Goal: Information Seeking & Learning: Learn about a topic

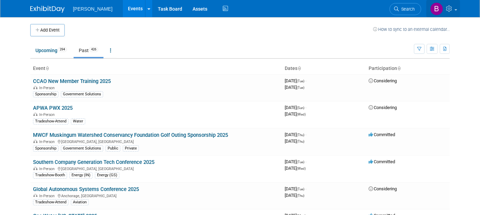
click at [452, 7] on icon at bounding box center [450, 8] width 8 height 6
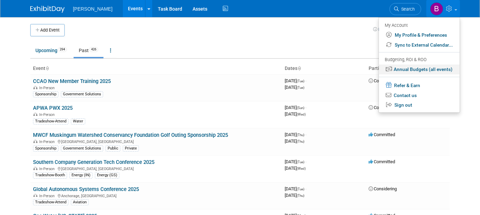
click at [444, 67] on link "Annual Budgets (all events)" at bounding box center [419, 70] width 81 height 10
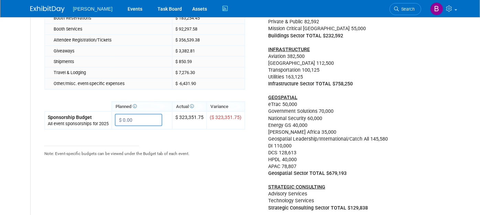
scroll to position [76, 0]
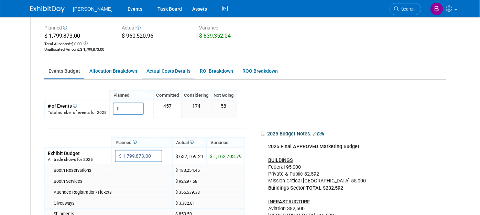
click at [162, 70] on link "Actual Costs Details" at bounding box center [168, 71] width 52 height 13
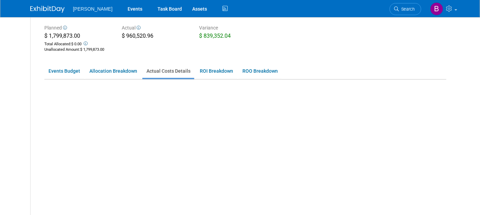
scroll to position [59, 0]
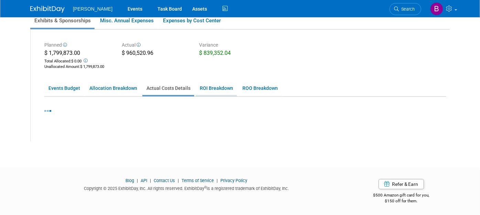
click at [225, 89] on link "ROI Breakdown" at bounding box center [216, 88] width 41 height 13
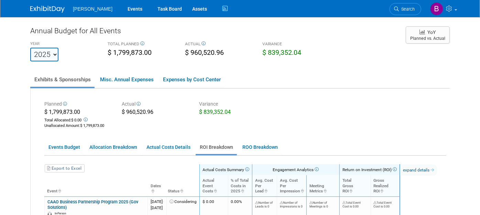
scroll to position [38, 0]
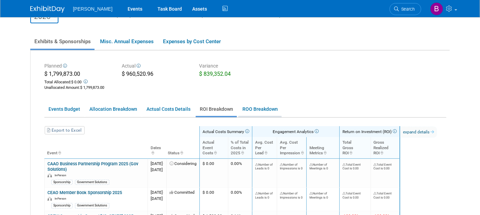
click at [241, 106] on link "ROO Breakdown" at bounding box center [259, 109] width 43 height 13
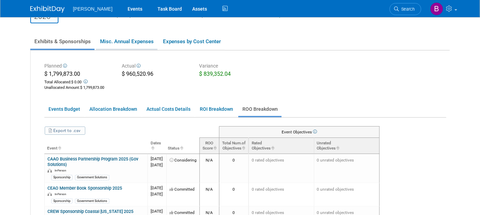
click at [136, 40] on link "Misc. Annual Expenses" at bounding box center [127, 41] width 62 height 14
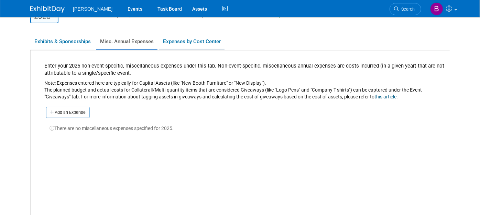
click at [178, 42] on link "Expenses by Cost Center" at bounding box center [192, 41] width 66 height 14
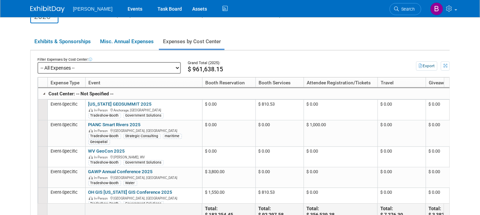
click at [134, 66] on select "-- All Expenses -- -- Cost Center Not Specified -- Advisory Services - Expenses…" at bounding box center [108, 68] width 143 height 12
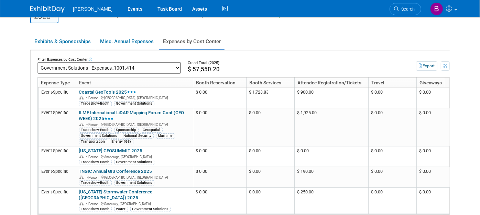
click at [162, 70] on select "-- All Expenses -- -- Cost Center Not Specified -- Advisory Services - Expenses…" at bounding box center [108, 68] width 143 height 12
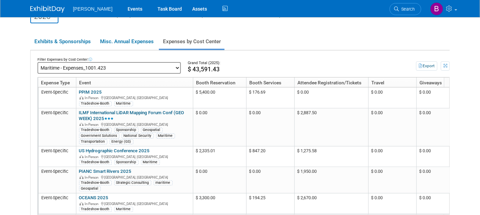
click at [114, 65] on select "-- All Expenses -- -- Cost Center Not Specified -- Advisory Services - Expenses…" at bounding box center [108, 68] width 143 height 12
click at [310, 52] on div "Filter Expenses by Cost Center: -- All Expenses -- -- Cost Center Not Specified…" at bounding box center [240, 142] width 419 height 180
click at [130, 67] on select "-- All Expenses -- -- Cost Center Not Specified -- Advisory Services - Expenses…" at bounding box center [108, 68] width 143 height 12
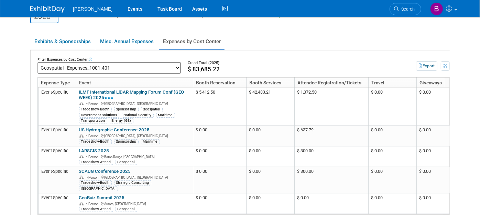
click at [122, 64] on select "-- All Expenses -- -- Cost Center Not Specified -- Advisory Services - Expenses…" at bounding box center [108, 68] width 143 height 12
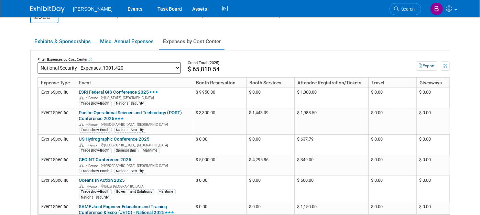
click at [107, 68] on select "-- All Expenses -- -- Cost Center Not Specified -- Advisory Services - Expenses…" at bounding box center [108, 68] width 143 height 12
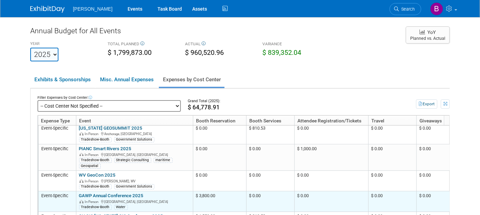
scroll to position [0, 0]
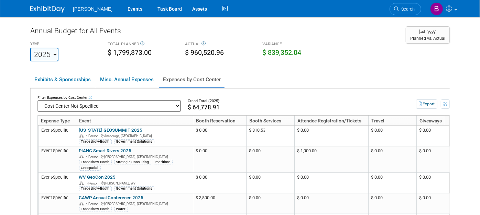
drag, startPoint x: 474, startPoint y: 127, endPoint x: 461, endPoint y: 132, distance: 14.4
click at [474, 126] on body "Woolpert Events Task Board Assets" at bounding box center [240, 107] width 480 height 215
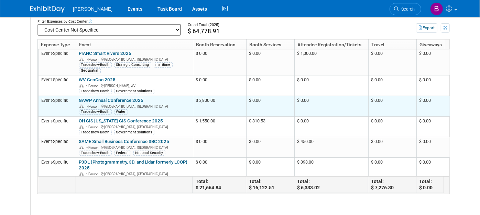
scroll to position [38, 0]
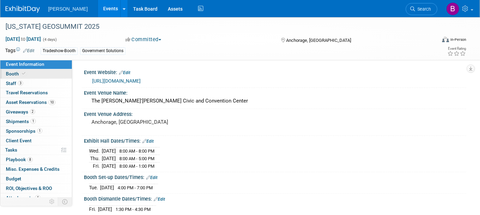
click at [45, 75] on link "Booth" at bounding box center [35, 73] width 71 height 9
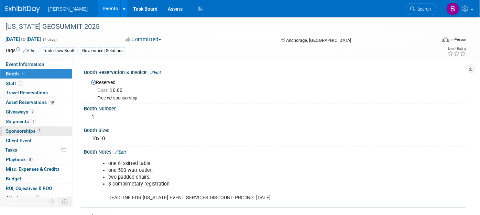
click at [23, 127] on link "1 Sponsorships 1" at bounding box center [35, 131] width 71 height 9
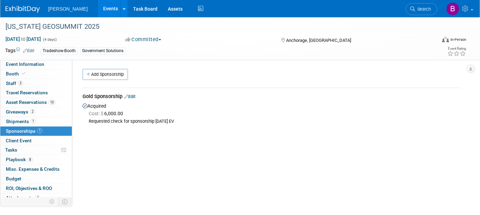
click at [135, 93] on div "Gold Sponsorship Edit" at bounding box center [271, 97] width 378 height 9
click at [135, 95] on link "Edit" at bounding box center [129, 96] width 11 height 5
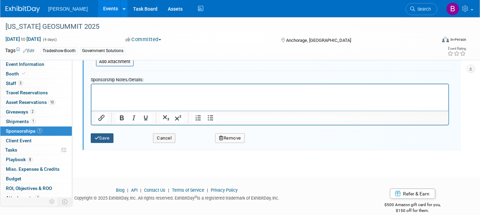
click at [103, 135] on button "Save" at bounding box center [102, 139] width 23 height 10
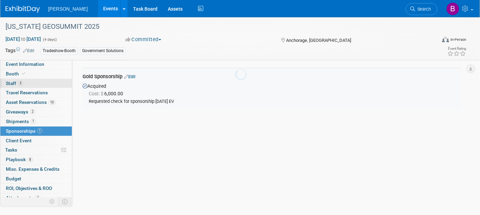
scroll to position [10, 0]
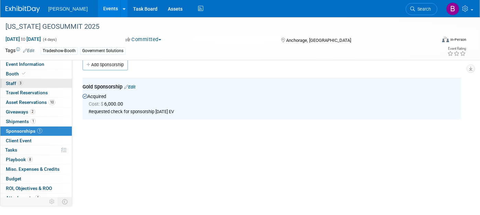
click at [44, 85] on link "3 Staff 3" at bounding box center [35, 83] width 71 height 9
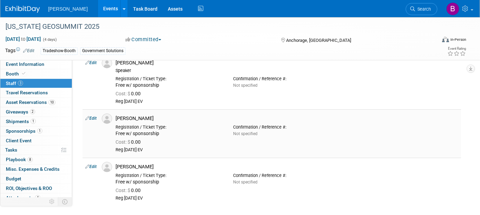
scroll to position [76, 0]
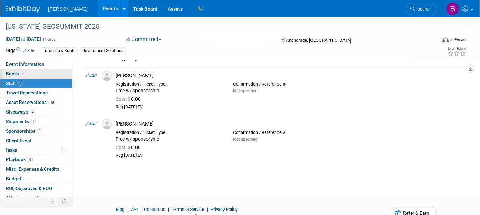
click at [35, 73] on link "Booth" at bounding box center [35, 73] width 71 height 9
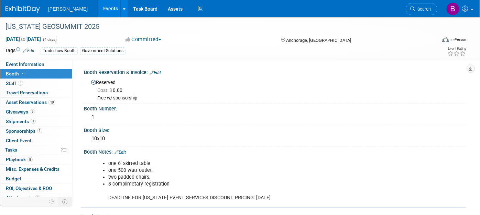
scroll to position [149, 0]
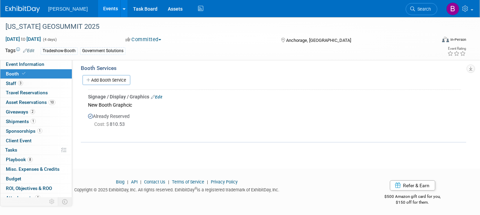
click at [153, 97] on icon at bounding box center [153, 97] width 4 height 4
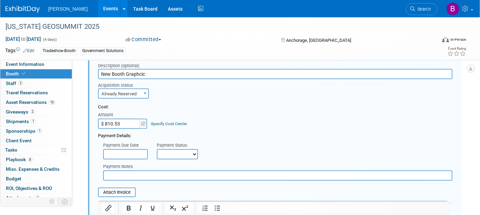
scroll to position [235, 0]
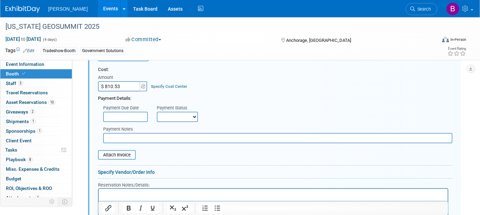
click at [162, 85] on link "Specify Cost Center" at bounding box center [169, 86] width 36 height 5
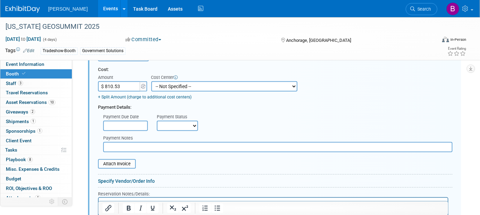
click at [169, 85] on select "-- Not Specified -- Advisory Services - Expenses_1001.502 Aerial Acquisition - …" at bounding box center [224, 86] width 146 height 10
select select "18966241"
click at [151, 81] on select "-- Not Specified -- Advisory Services - Expenses_1001.502 Aerial Acquisition - …" at bounding box center [224, 86] width 146 height 10
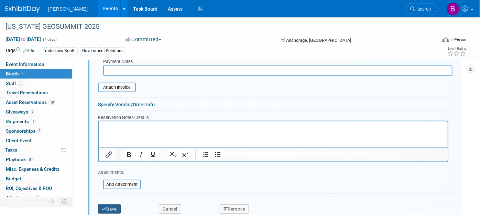
click at [113, 205] on button "Save" at bounding box center [109, 210] width 23 height 10
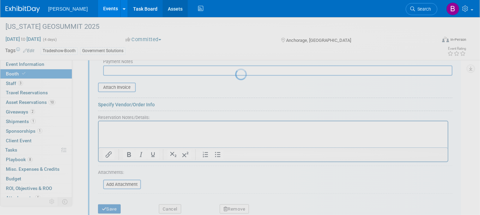
scroll to position [149, 0]
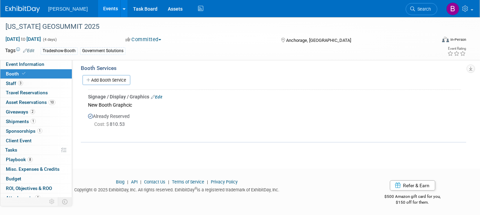
click at [159, 95] on link "Edit" at bounding box center [156, 97] width 11 height 5
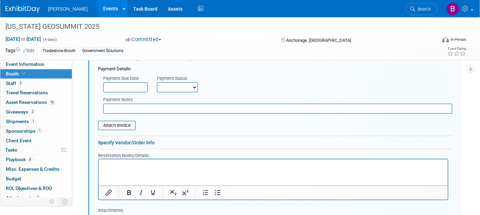
scroll to position [0, 0]
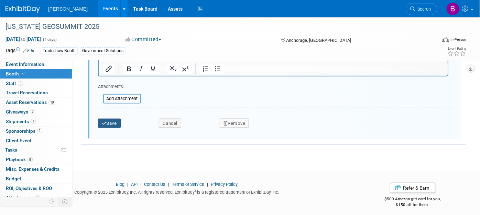
click at [106, 121] on icon "submit" at bounding box center [104, 123] width 5 height 4
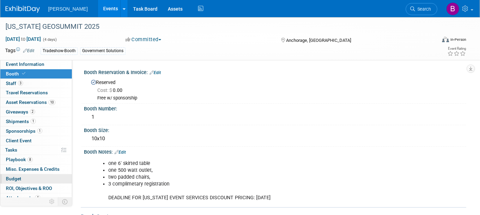
click at [29, 175] on link "Budget" at bounding box center [35, 179] width 71 height 9
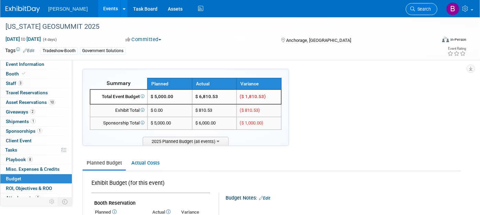
click at [416, 4] on link "Search" at bounding box center [421, 9] width 32 height 12
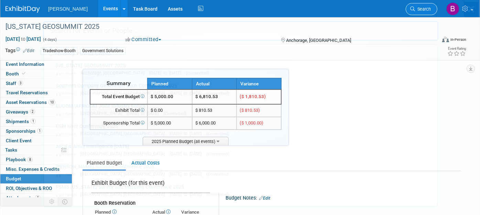
type input "v"
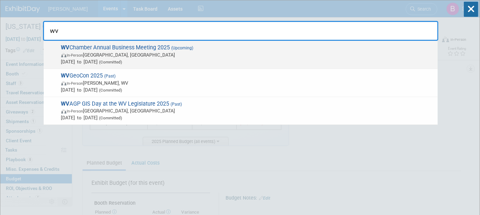
type input "wv"
click at [119, 59] on span "Aug 27, 2025 to Aug 29, 2025 (Committed)" at bounding box center [247, 61] width 373 height 7
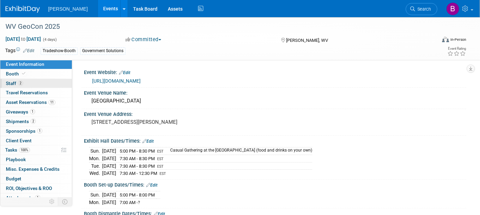
click at [36, 79] on link "2 Staff 2" at bounding box center [35, 83] width 71 height 9
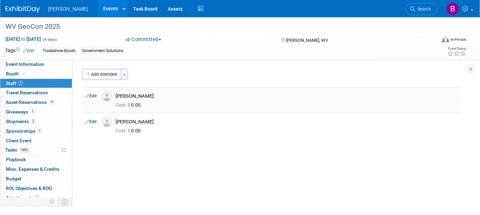
click at [88, 93] on icon at bounding box center [87, 95] width 4 height 7
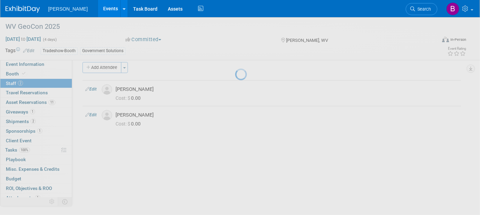
select select "ec256bf3-e7c1-4b70-958b-545ece5b8ab5"
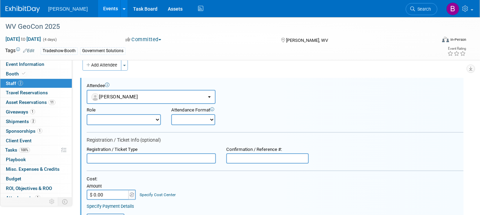
click at [185, 122] on select "Onsite Remote" at bounding box center [193, 119] width 44 height 11
click at [150, 186] on div "Specify Cost Center" at bounding box center [158, 192] width 36 height 12
click at [157, 193] on link "Specify Cost Center" at bounding box center [158, 195] width 36 height 5
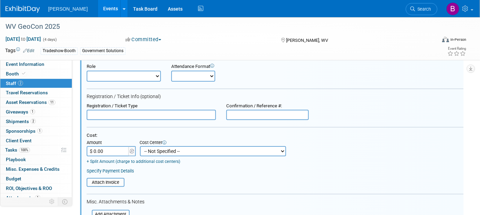
scroll to position [86, 0]
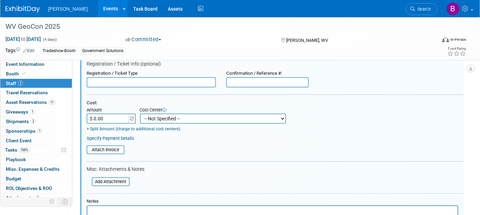
click at [165, 119] on select "-- Not Specified -- Advisory Services - Expenses_1001.502 Aerial Acquisition - …" at bounding box center [213, 119] width 146 height 10
select select "18966241"
click at [140, 114] on select "-- Not Specified -- Advisory Services - Expenses_1001.502 Aerial Acquisition - …" at bounding box center [213, 119] width 146 height 10
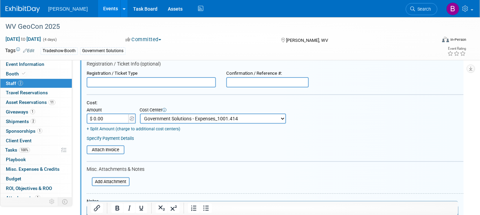
scroll to position [200, 0]
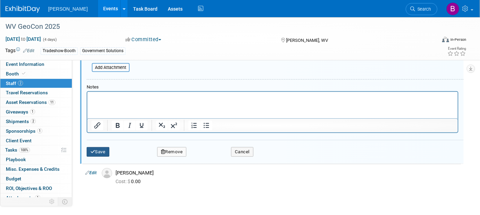
click at [100, 152] on button "Save" at bounding box center [98, 152] width 23 height 10
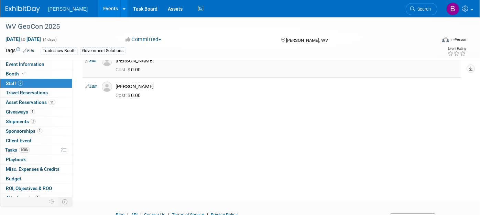
scroll to position [0, 0]
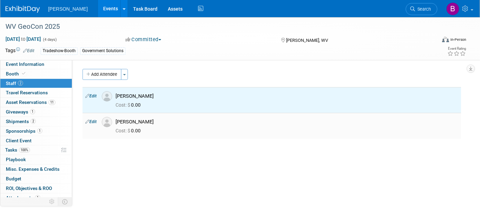
click at [92, 123] on link "Edit" at bounding box center [90, 122] width 11 height 5
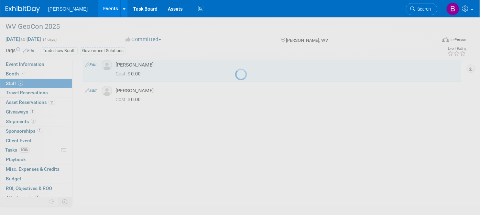
select select "6a69f46f-5a76-4622-8c20-a1d01737a09e"
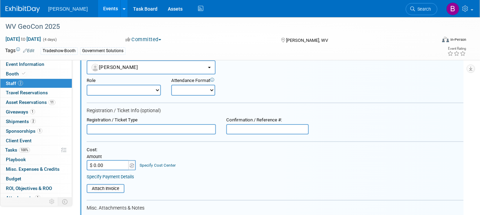
scroll to position [77, 0]
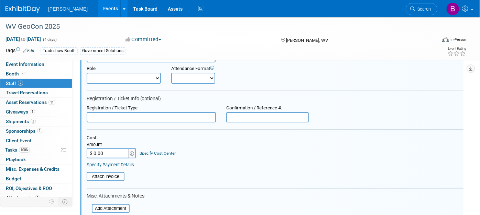
click at [161, 152] on link "Specify Cost Center" at bounding box center [158, 153] width 36 height 5
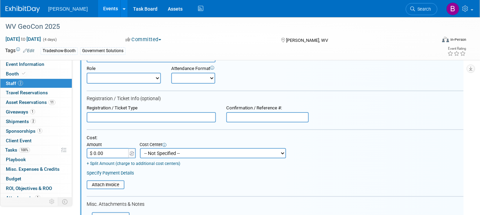
click at [162, 152] on select "-- Not Specified -- Advisory Services - Expenses_1001.502 Aerial Acquisition - …" at bounding box center [213, 153] width 146 height 10
select select "18966241"
click at [140, 148] on select "-- Not Specified -- Advisory Services - Expenses_1001.502 Aerial Acquisition - …" at bounding box center [213, 153] width 146 height 10
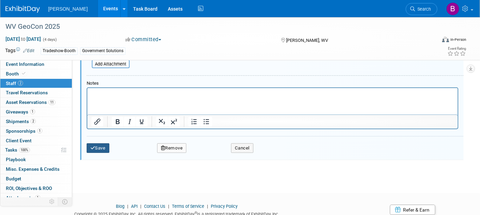
click at [103, 144] on button "Save" at bounding box center [98, 149] width 23 height 10
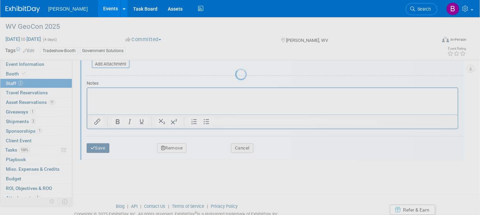
scroll to position [70, 0]
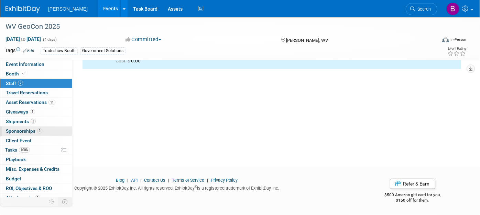
click at [45, 131] on link "1 Sponsorships 1" at bounding box center [35, 131] width 71 height 9
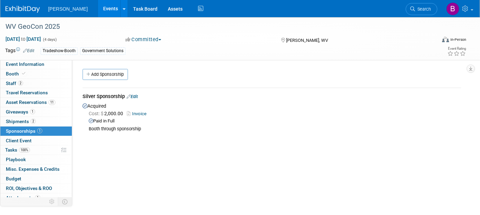
click at [130, 94] on icon at bounding box center [128, 96] width 4 height 4
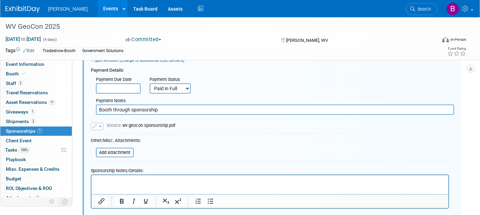
scroll to position [163, 0]
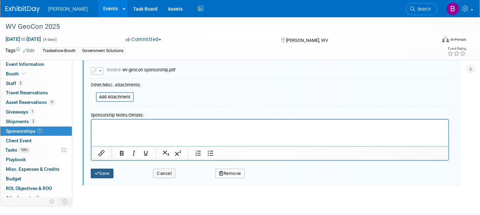
click at [109, 172] on button "Save" at bounding box center [102, 174] width 23 height 10
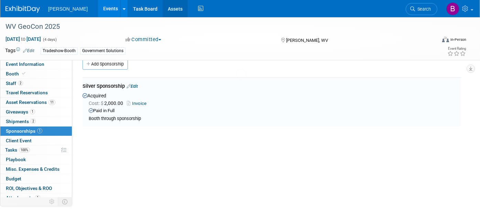
scroll to position [10, 0]
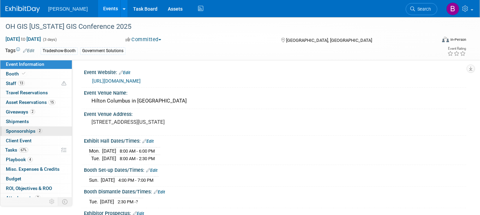
click at [30, 133] on span "Sponsorships 2" at bounding box center [24, 131] width 36 height 5
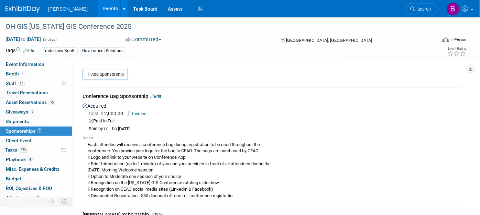
click at [154, 99] on div "Conference Bag Sponsorship Edit" at bounding box center [271, 97] width 378 height 9
click at [157, 98] on link "Edit" at bounding box center [155, 96] width 11 height 5
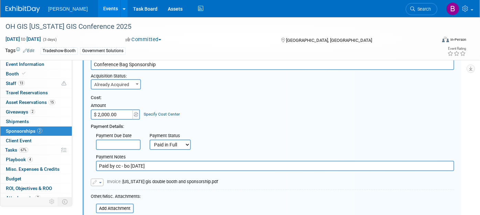
scroll to position [86, 0]
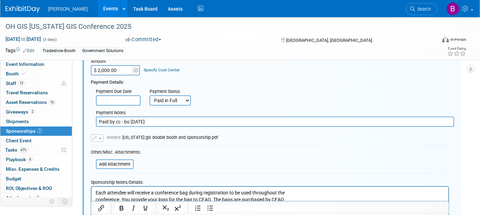
click at [159, 72] on div "Specify Cost Center" at bounding box center [162, 66] width 36 height 13
click at [159, 69] on link "Specify Cost Center" at bounding box center [162, 70] width 36 height 5
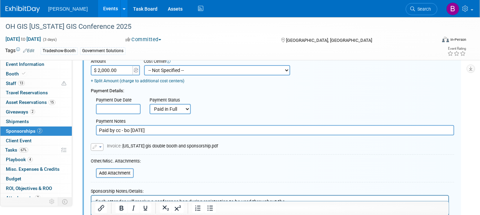
click at [166, 69] on select "-- Not Specified -- Advisory Services - Expenses_1001.502 Aerial Acquisition - …" at bounding box center [217, 70] width 146 height 10
select select "18966241"
click at [144, 65] on select "-- Not Specified -- Advisory Services - Expenses_1001.502 Aerial Acquisition - …" at bounding box center [217, 70] width 146 height 10
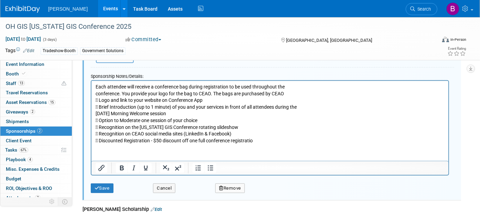
scroll to position [239, 0]
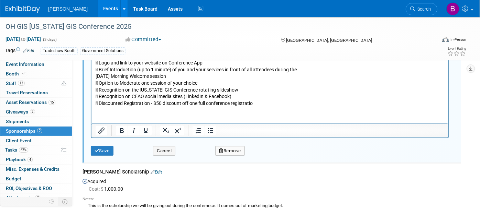
click at [86, 145] on div "Save" at bounding box center [117, 149] width 62 height 14
click at [94, 149] on icon "submit" at bounding box center [96, 151] width 5 height 4
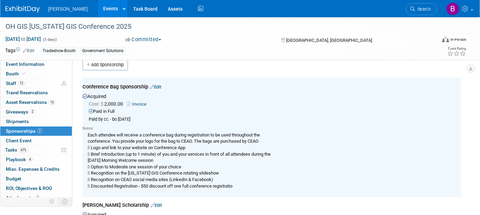
click at [150, 204] on link "Edit" at bounding box center [155, 205] width 11 height 5
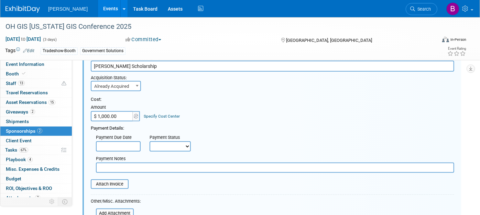
scroll to position [166, 0]
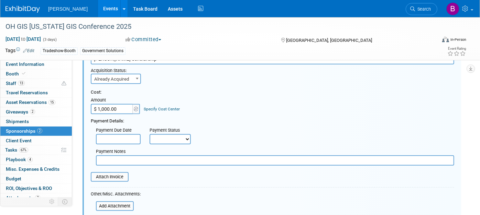
click at [167, 108] on link "Specify Cost Center" at bounding box center [162, 109] width 36 height 5
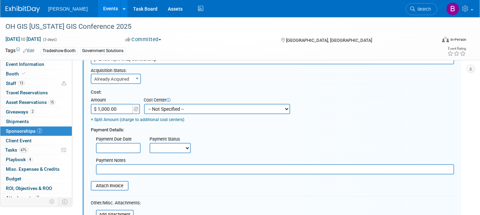
click at [166, 108] on select "-- Not Specified -- Advisory Services - Expenses_1001.502 Aerial Acquisition - …" at bounding box center [217, 109] width 146 height 10
select select "18966241"
click at [144, 104] on select "-- Not Specified -- Advisory Services - Expenses_1001.502 Aerial Acquisition - …" at bounding box center [217, 109] width 146 height 10
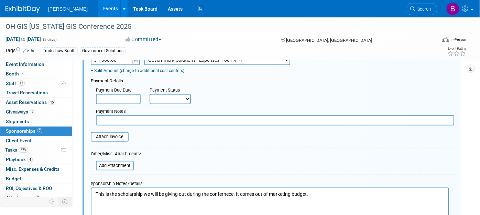
scroll to position [242, 0]
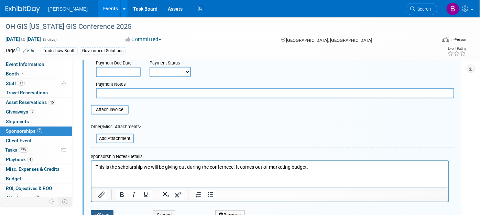
click at [102, 212] on button "Save" at bounding box center [102, 216] width 23 height 10
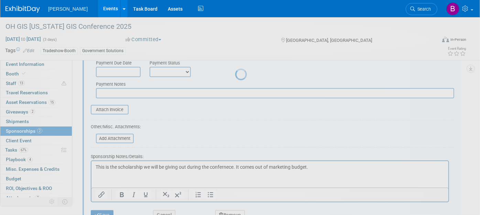
scroll to position [118, 0]
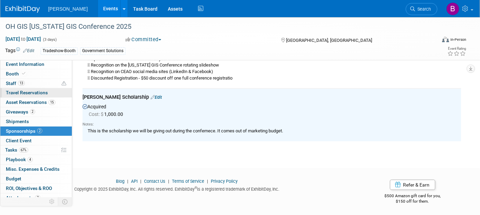
click at [27, 91] on span "Travel Reservations 0" at bounding box center [27, 92] width 42 height 5
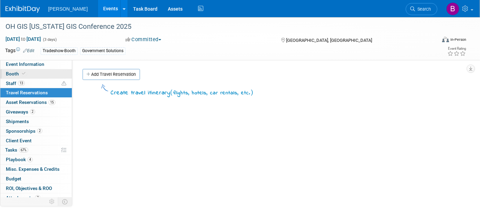
click at [24, 76] on span "Booth" at bounding box center [16, 73] width 21 height 5
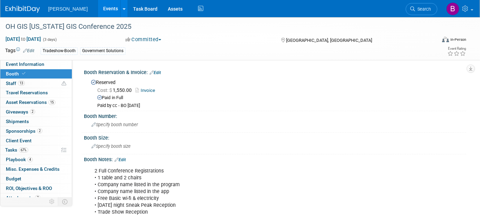
click at [159, 71] on link "Edit" at bounding box center [154, 72] width 11 height 5
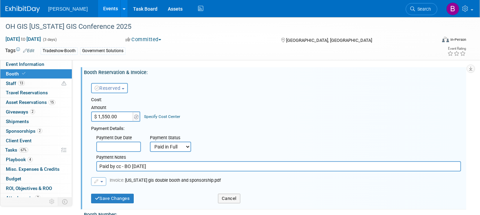
click at [160, 112] on div "Specify Cost Center" at bounding box center [162, 113] width 36 height 13
click at [162, 115] on link "Specify Cost Center" at bounding box center [162, 116] width 36 height 5
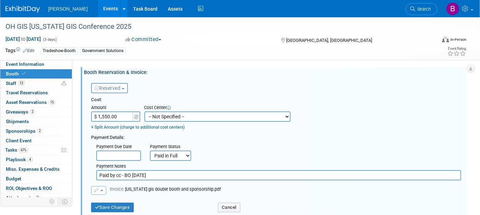
click at [163, 117] on select "-- Not Specified -- Advisory Services - Expenses_1001.502 Aerial Acquisition - …" at bounding box center [217, 117] width 146 height 10
select select "18966241"
click at [144, 112] on select "-- Not Specified -- Advisory Services - Expenses_1001.502 Aerial Acquisition - …" at bounding box center [217, 117] width 146 height 10
click at [118, 200] on div "Save Changes" at bounding box center [149, 206] width 127 height 14
click at [119, 205] on button "Save Changes" at bounding box center [112, 208] width 43 height 10
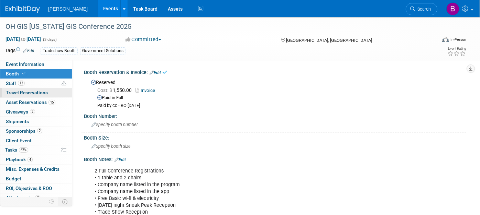
click at [34, 92] on span "Travel Reservations 0" at bounding box center [27, 92] width 42 height 5
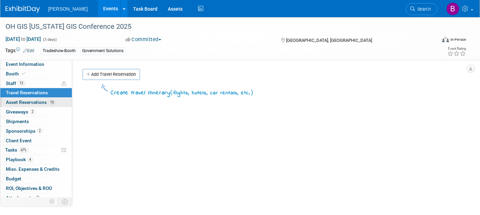
click at [34, 99] on link "15 Asset Reservations 15" at bounding box center [35, 102] width 71 height 9
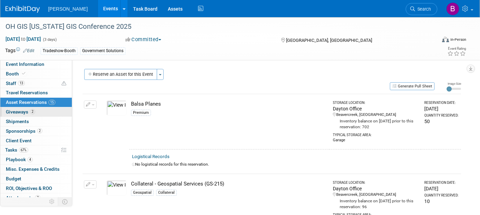
click at [33, 109] on span "2" at bounding box center [32, 111] width 5 height 5
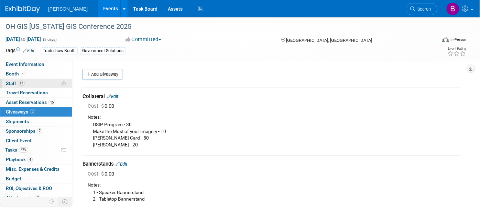
click at [25, 79] on link "13 Staff 13" at bounding box center [35, 83] width 71 height 9
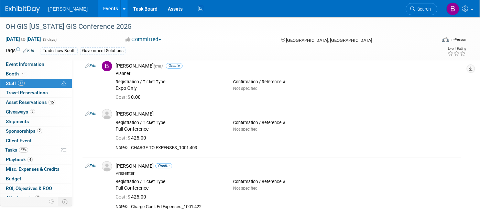
scroll to position [114, 0]
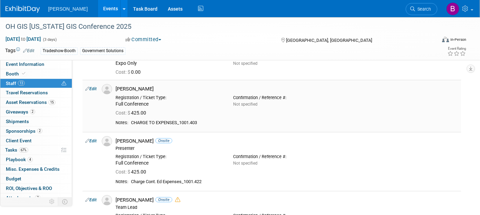
click at [92, 90] on link "Edit" at bounding box center [90, 89] width 11 height 5
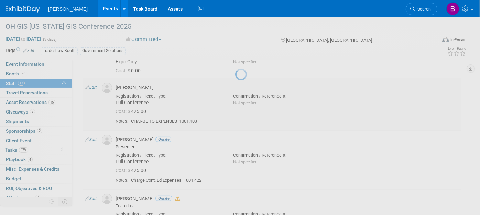
select select "77c30c7f-3b1f-4777-846f-7de0318a522f"
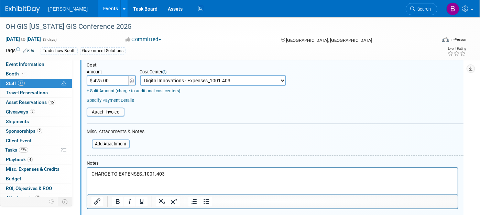
scroll to position [307, 0]
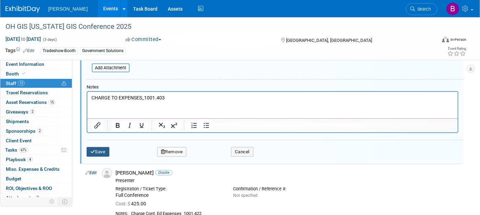
click at [102, 148] on button "Save" at bounding box center [98, 152] width 23 height 10
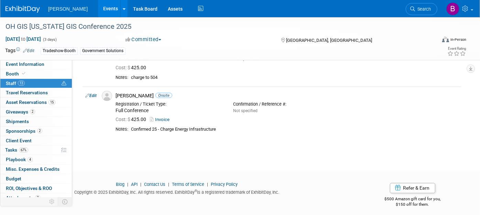
scroll to position [671, 0]
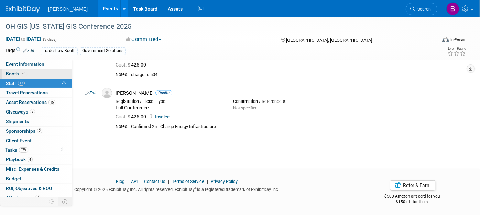
click at [36, 76] on link "Booth" at bounding box center [35, 73] width 71 height 9
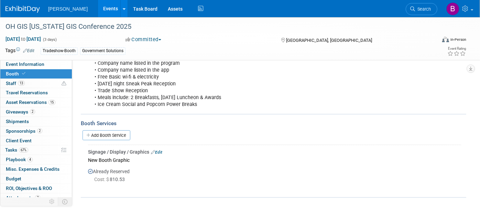
scroll to position [177, 0]
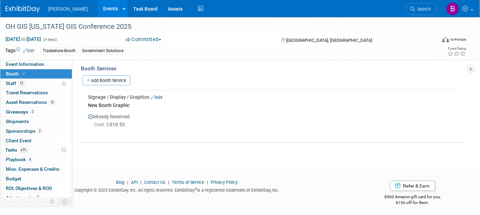
drag, startPoint x: 153, startPoint y: 86, endPoint x: 159, endPoint y: 92, distance: 8.3
click at [153, 88] on div "Signage / Display / Graphics Edit New Booth Graphic Already Reserved Cost: $ 81…" at bounding box center [273, 112] width 385 height 49
click at [159, 94] on div "Signage / Display / Graphics Edit" at bounding box center [274, 97] width 373 height 7
click at [152, 96] on icon at bounding box center [153, 98] width 4 height 4
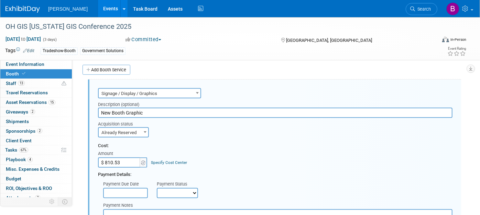
scroll to position [0, 0]
click at [162, 160] on link "Specify Cost Center" at bounding box center [169, 162] width 36 height 5
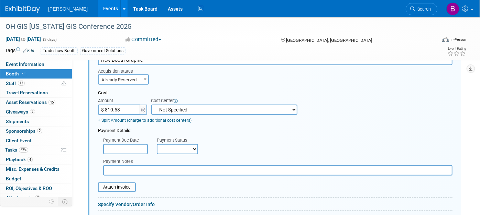
scroll to position [225, 0]
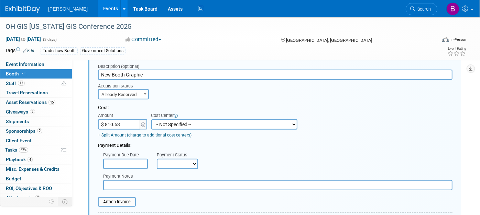
click at [174, 121] on select "-- Not Specified -- Advisory Services - Expenses_1001.502 Aerial Acquisition - …" at bounding box center [224, 125] width 146 height 10
select select "18966241"
click at [151, 120] on select "-- Not Specified -- Advisory Services - Expenses_1001.502 Aerial Acquisition - …" at bounding box center [224, 125] width 146 height 10
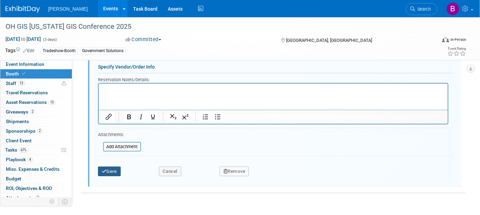
click at [103, 169] on icon "submit" at bounding box center [104, 171] width 5 height 4
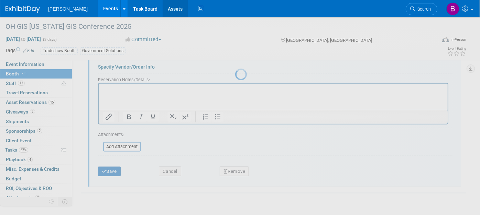
scroll to position [177, 0]
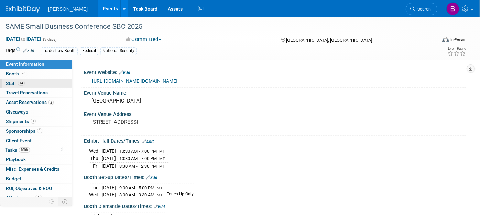
click at [24, 81] on span "Staff 14" at bounding box center [15, 83] width 19 height 5
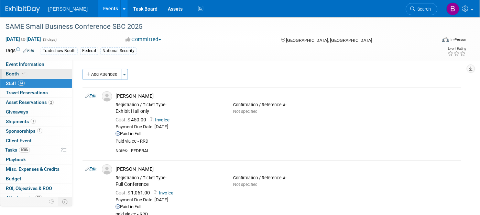
click at [23, 75] on icon at bounding box center [23, 74] width 3 height 4
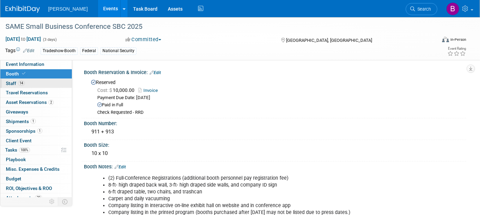
click at [29, 86] on link "14 Staff 14" at bounding box center [35, 83] width 71 height 9
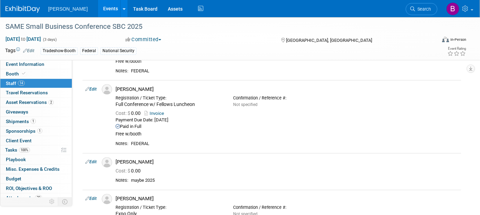
scroll to position [687, 0]
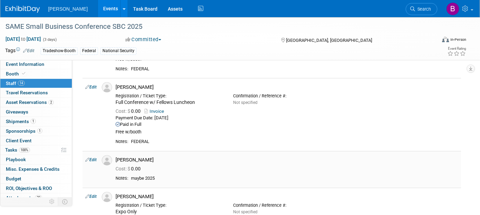
click at [92, 152] on td "Edit" at bounding box center [90, 170] width 16 height 37
click at [95, 155] on td "Edit" at bounding box center [90, 170] width 16 height 37
click at [93, 159] on link "Edit" at bounding box center [90, 160] width 11 height 5
select select "905d02cc-178c-4ee4-b1bf-512e70fb12bf"
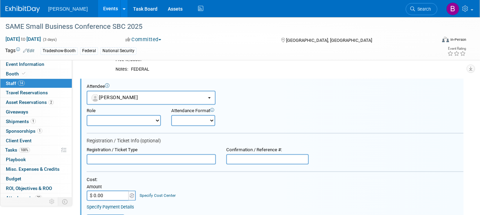
scroll to position [0, 0]
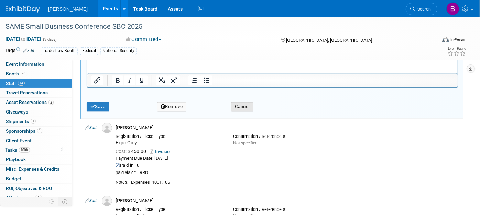
click at [244, 106] on button "Cancel" at bounding box center [242, 107] width 22 height 10
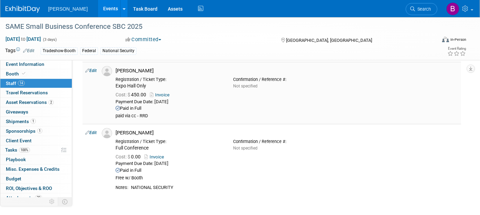
scroll to position [871, 0]
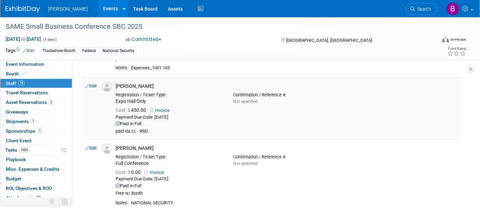
click at [96, 86] on link "Edit" at bounding box center [90, 86] width 11 height 5
select select "364a9bb5-7cf6-4509-addb-b42ef792fb9c"
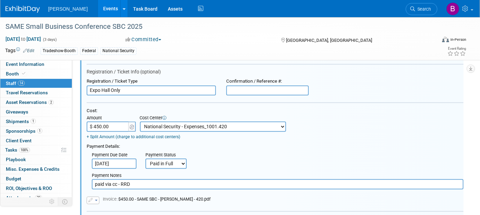
scroll to position [946, 0]
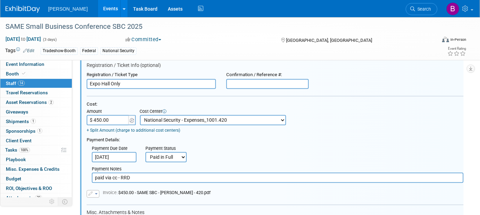
click at [171, 119] on select "-- Not Specified -- Advisory Services - Expenses_1001.502 Aerial Acquisition - …" at bounding box center [213, 120] width 146 height 10
click at [220, 138] on div "Payment Details:" at bounding box center [275, 139] width 377 height 8
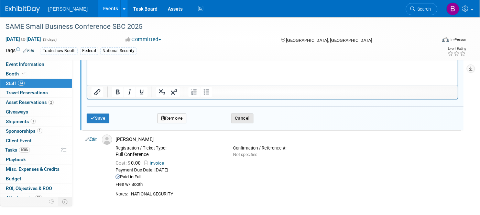
click at [237, 115] on button "Cancel" at bounding box center [242, 119] width 22 height 10
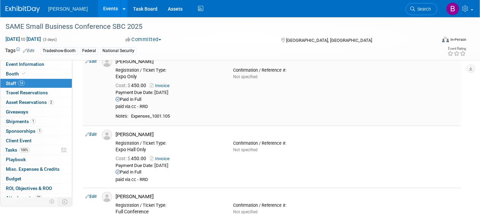
scroll to position [807, 0]
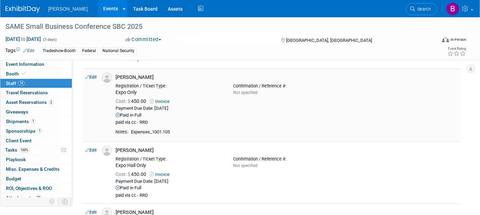
click at [89, 75] on icon at bounding box center [87, 77] width 4 height 7
select select "896a91c5-d70b-4df8-9d8e-a8f013a735d4"
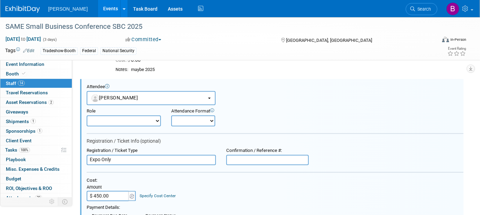
scroll to position [834, 0]
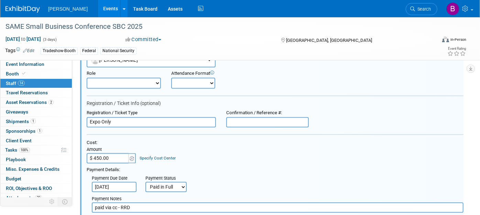
click at [150, 151] on div "Specify Cost Center" at bounding box center [158, 155] width 36 height 12
click at [150, 157] on link "Specify Cost Center" at bounding box center [158, 158] width 36 height 5
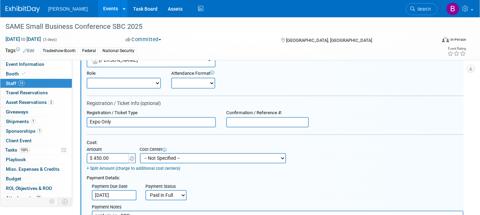
click at [153, 155] on select "-- Not Specified -- Advisory Services - Expenses_1001.502 Aerial Acquisition - …" at bounding box center [213, 158] width 146 height 10
select select "18966271"
click at [140, 153] on select "-- Not Specified -- Advisory Services - Expenses_1001.502 Aerial Acquisition - …" at bounding box center [213, 158] width 146 height 10
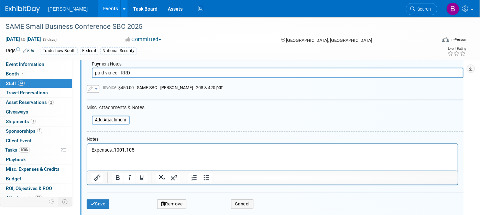
scroll to position [987, 0]
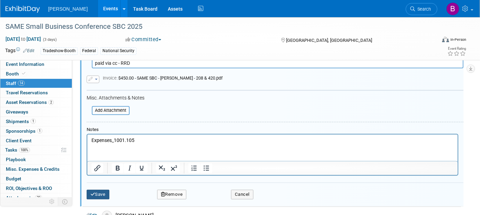
click at [97, 190] on button "Save" at bounding box center [98, 195] width 23 height 10
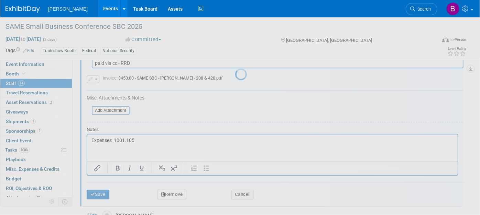
scroll to position [948, 0]
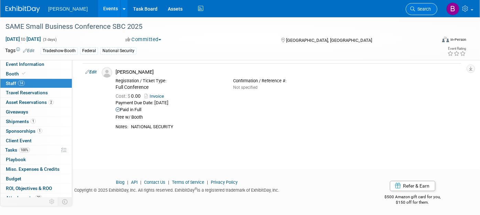
click at [422, 13] on link "Search" at bounding box center [421, 9] width 32 height 12
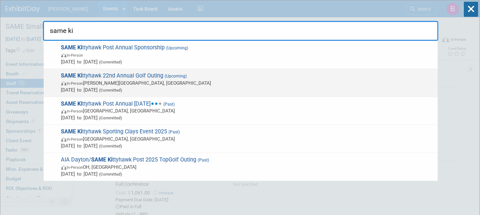
type input "same ki"
click at [131, 75] on span "SAME Ki ttyhawk 22nd Annual Golf Outing (Upcoming) In-Person Wright-Patterson A…" at bounding box center [246, 82] width 375 height 21
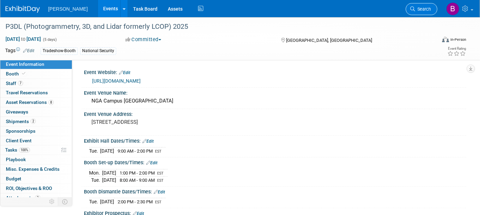
click at [433, 9] on link "Search" at bounding box center [421, 9] width 32 height 12
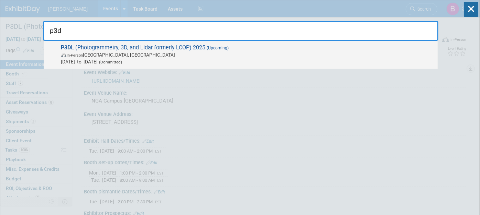
type input "p3d"
click at [269, 42] on div "P3D L (Photogrammetry, 3D, and Lidar formerly LCOP) 2025 (Upcoming) In-Person S…" at bounding box center [241, 55] width 394 height 28
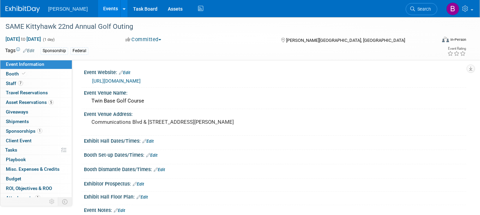
click at [21, 175] on link "Budget" at bounding box center [35, 179] width 71 height 9
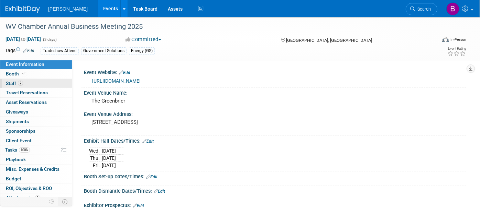
click at [40, 87] on link "2 Staff 2" at bounding box center [35, 83] width 71 height 9
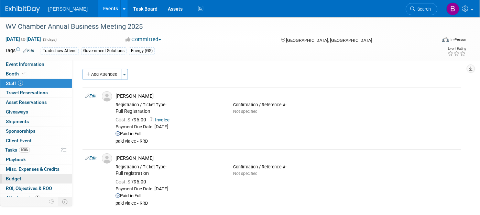
click at [21, 179] on link "Budget" at bounding box center [35, 179] width 71 height 9
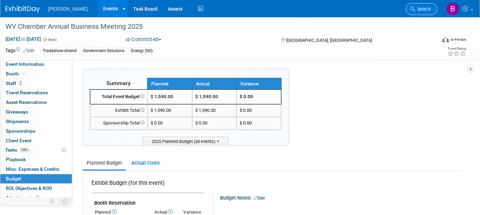
click at [421, 7] on span "Search" at bounding box center [423, 9] width 16 height 5
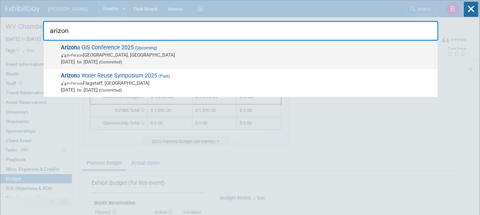
type input "arizon"
click at [231, 45] on span "Arizon a GIS Conference 2025 (Upcoming) In-Person Prescott, AZ Aug 26, 2025 to …" at bounding box center [246, 54] width 375 height 21
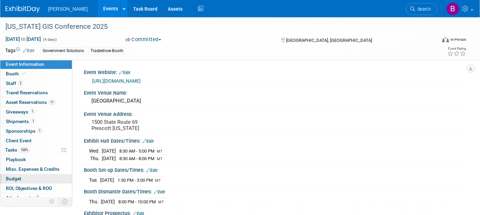
click at [24, 176] on link "Budget" at bounding box center [35, 179] width 71 height 9
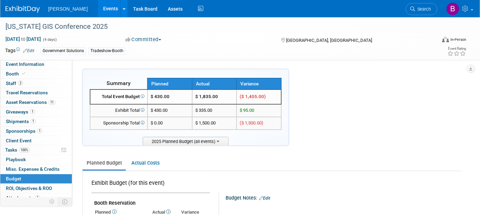
click at [411, 8] on icon at bounding box center [412, 9] width 5 height 5
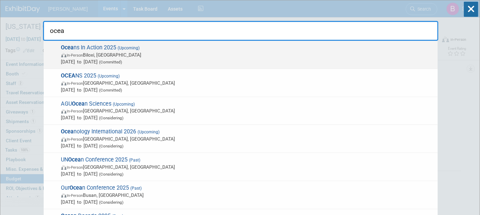
type input "ocea"
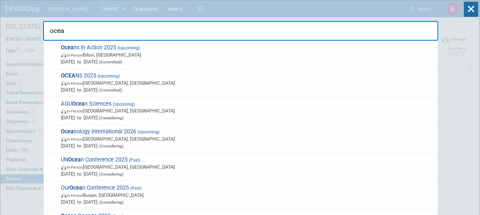
click at [47, 57] on div "Ocea ns In Action 2025 (Upcoming) In-Person Biloxi, MS Aug 26, 2025 to Aug 28, …" at bounding box center [241, 55] width 394 height 28
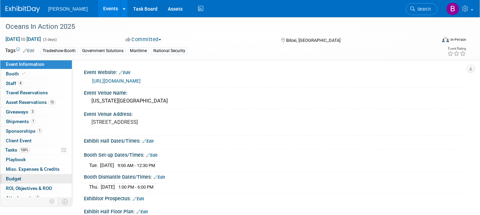
click at [30, 178] on link "Budget" at bounding box center [35, 179] width 71 height 9
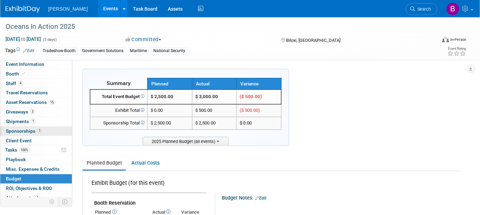
click at [45, 132] on link "1 Sponsorships 1" at bounding box center [35, 131] width 71 height 9
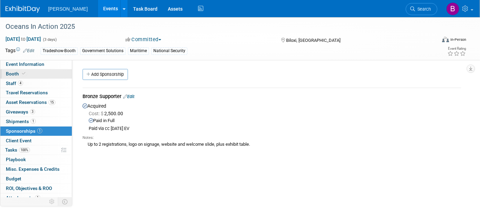
click at [26, 75] on link "Booth" at bounding box center [35, 73] width 71 height 9
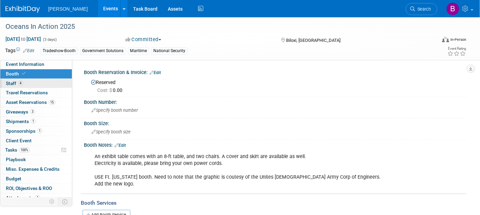
click at [26, 81] on link "4 Staff 4" at bounding box center [35, 83] width 71 height 9
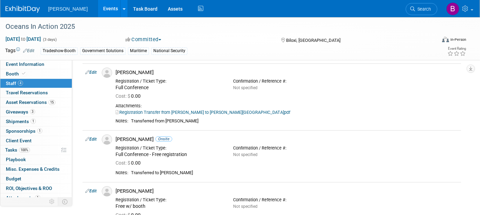
scroll to position [153, 0]
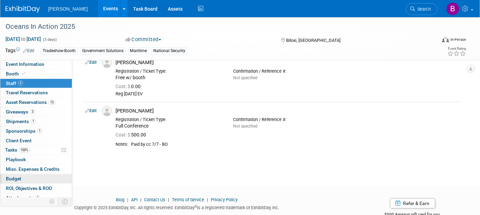
click at [16, 179] on span "Budget" at bounding box center [13, 178] width 15 height 5
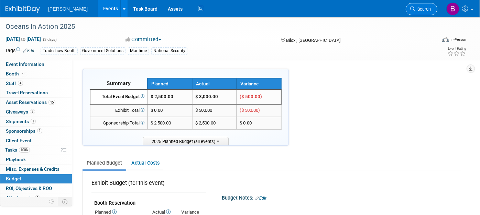
click at [407, 12] on link "Search" at bounding box center [421, 9] width 32 height 12
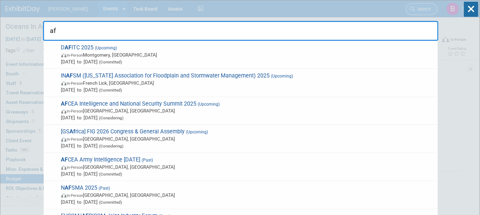
type input "afi"
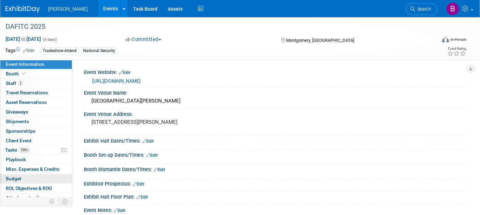
click at [20, 181] on link "Budget" at bounding box center [35, 179] width 71 height 9
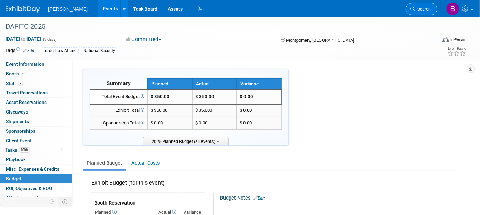
click at [418, 6] on link "Search" at bounding box center [421, 9] width 32 height 12
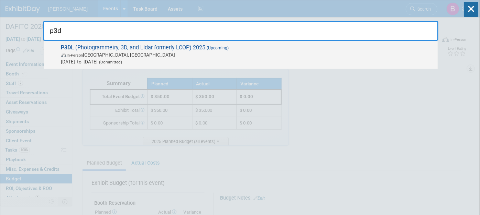
type input "p3d"
click at [106, 50] on span "P3D L (Photogrammetry, 3D, and Lidar formerly LCOP) 2025 (Upcoming) In-Person S…" at bounding box center [246, 54] width 375 height 21
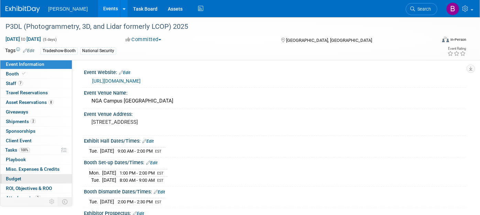
click at [21, 184] on link "0 ROI, Objectives & ROO 0" at bounding box center [35, 188] width 71 height 9
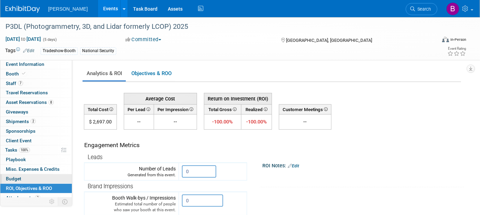
click at [40, 175] on link "Budget" at bounding box center [35, 179] width 71 height 9
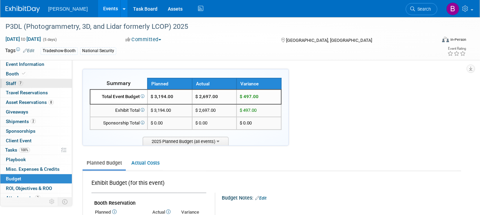
click at [49, 79] on link "7 Staff 7" at bounding box center [35, 83] width 71 height 9
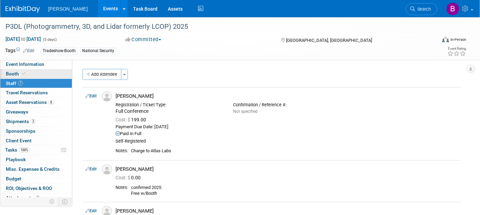
click at [44, 74] on link "Booth" at bounding box center [35, 73] width 71 height 9
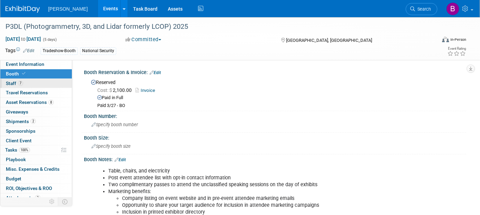
click at [30, 83] on link "7 Staff 7" at bounding box center [35, 83] width 71 height 9
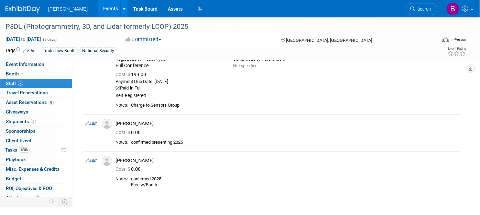
scroll to position [229, 0]
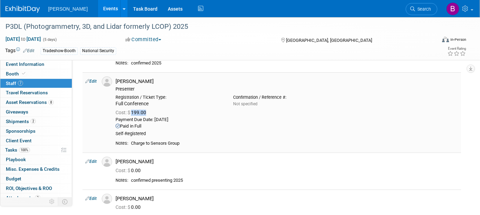
drag, startPoint x: 155, startPoint y: 112, endPoint x: 134, endPoint y: 113, distance: 21.7
click at [134, 113] on div "Cost: $ 199.00" at bounding box center [286, 113] width 343 height 6
copy span "199.00"
click at [97, 160] on link "Edit" at bounding box center [90, 161] width 11 height 5
select select "0af0cf59-3cf7-4174-b959-4434b9acd1b5"
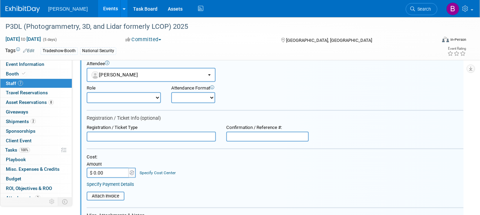
scroll to position [342, 0]
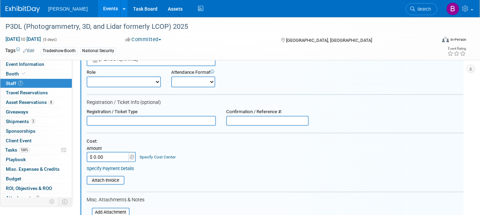
click at [114, 161] on div "Cost: Amount $ 0.00 Specify Cost Center Cost Center -- Not Specified -- Advisor…" at bounding box center [275, 155] width 377 height 33
click at [113, 159] on input "$ 0.00" at bounding box center [108, 157] width 43 height 10
paste input "199"
type input "$ 199.00"
click at [147, 159] on td "Specify Cost Center Cost Center -- Not Specified -- Advisory Services - Expense…" at bounding box center [156, 154] width 40 height 18
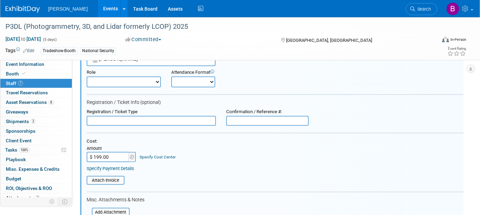
click at [147, 156] on link "Specify Cost Center" at bounding box center [158, 157] width 36 height 5
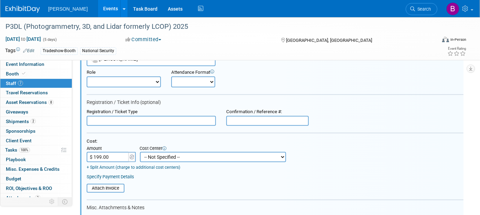
click at [165, 155] on select "-- Not Specified -- Advisory Services - Expenses_1001.502 Aerial Acquisition - …" at bounding box center [213, 157] width 146 height 10
select select "18966265"
click at [140, 152] on select "-- Not Specified -- Advisory Services - Expenses_1001.502 Aerial Acquisition - …" at bounding box center [213, 157] width 146 height 10
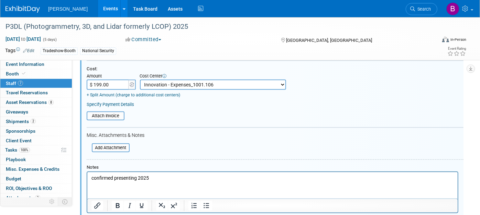
scroll to position [456, 0]
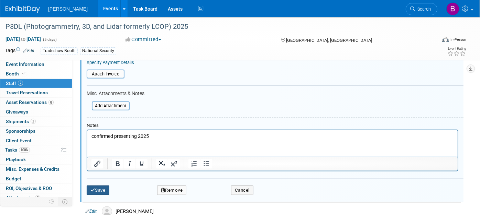
click at [103, 186] on button "Save" at bounding box center [98, 191] width 23 height 10
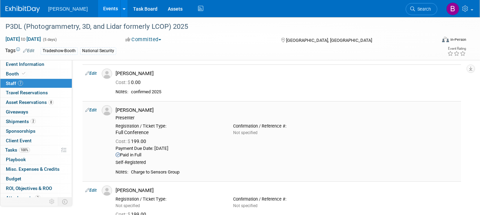
scroll to position [188, 0]
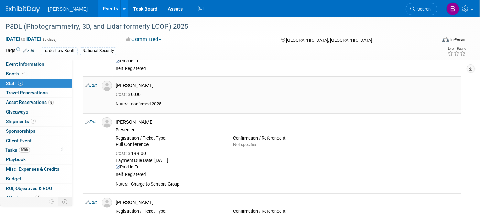
click at [94, 85] on link "Edit" at bounding box center [90, 85] width 11 height 5
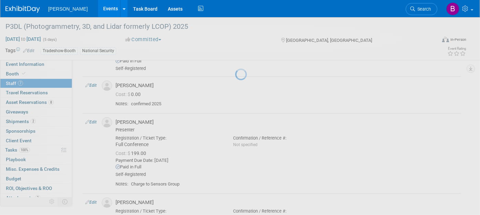
select select "66f036cd-c226-4369-a2d1-a4360bdb95c2"
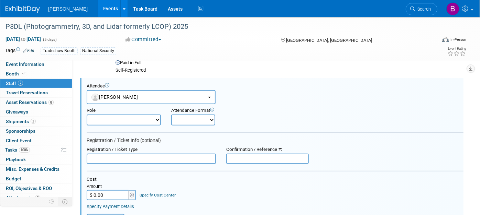
scroll to position [0, 0]
click at [160, 163] on form "Attendee <img src="https://www.exhibitday.com/Images/Unassigned-User-Icon.png" …" at bounding box center [275, 210] width 377 height 254
click at [159, 160] on input "text" at bounding box center [151, 159] width 129 height 10
click at [121, 192] on input "$ 0.00" at bounding box center [108, 195] width 43 height 10
paste input "199"
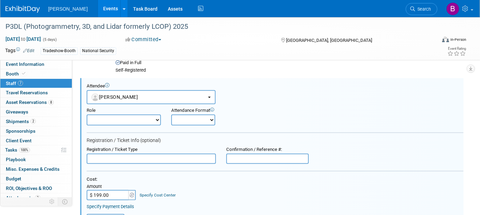
type input "$ 199.00"
click at [170, 193] on link "Specify Cost Center" at bounding box center [158, 195] width 36 height 5
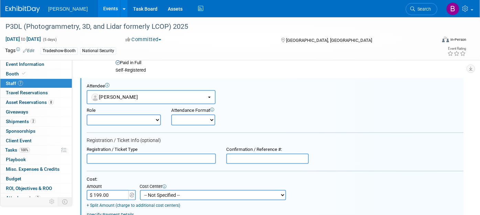
click at [170, 192] on select "-- Not Specified -- Advisory Services - Expenses_1001.502 Aerial Acquisition - …" at bounding box center [213, 195] width 146 height 10
select select "18966242"
click at [140, 190] on select "-- Not Specified -- Advisory Services - Expenses_1001.502 Aerial Acquisition - …" at bounding box center [213, 195] width 146 height 10
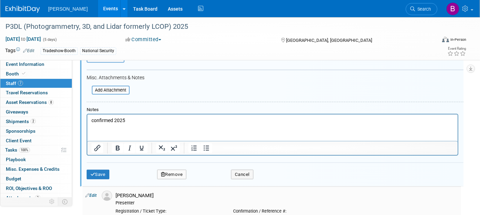
scroll to position [377, 0]
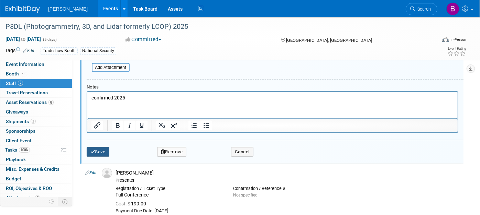
click at [109, 152] on button "Save" at bounding box center [98, 152] width 23 height 10
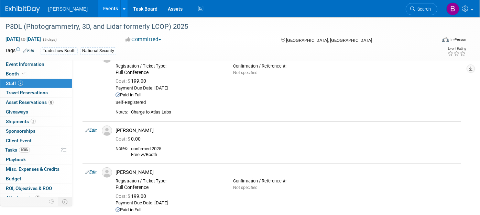
scroll to position [12, 0]
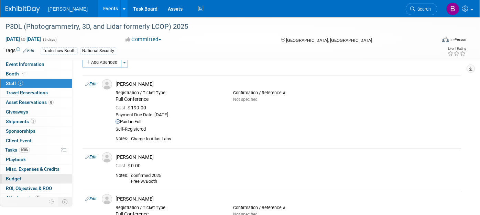
click at [11, 176] on span "Budget" at bounding box center [13, 178] width 15 height 5
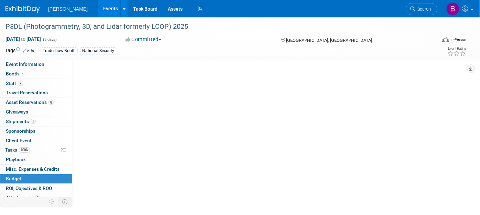
scroll to position [0, 0]
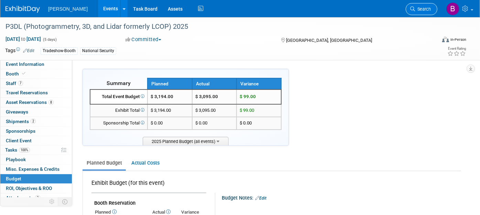
click at [420, 7] on span "Search" at bounding box center [423, 9] width 16 height 5
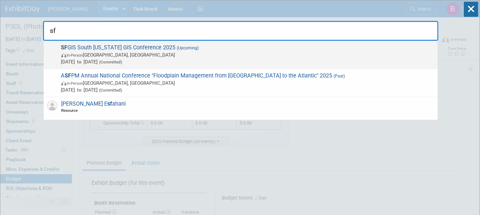
type input "sf"
click at [89, 55] on span "In-Person West Palm Beach, FL" at bounding box center [247, 55] width 373 height 7
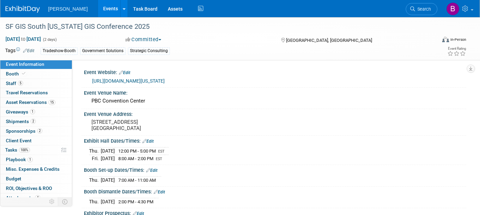
click at [23, 180] on link "Budget" at bounding box center [35, 179] width 71 height 9
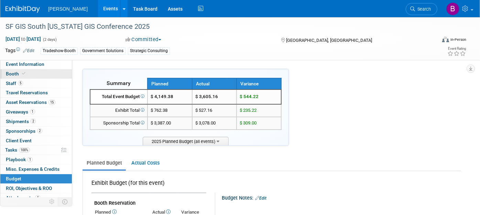
click at [14, 69] on link "Booth" at bounding box center [35, 73] width 71 height 9
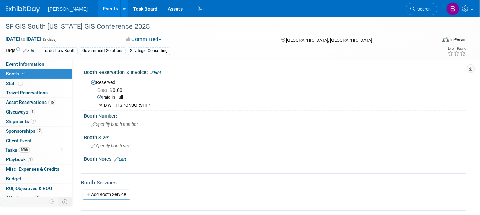
click at [20, 127] on link "2 Sponsorships 2" at bounding box center [35, 131] width 71 height 9
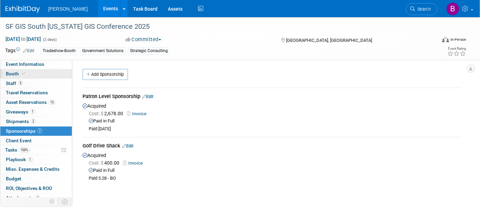
click at [35, 72] on link "Booth" at bounding box center [35, 73] width 71 height 9
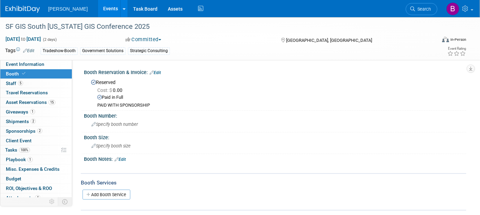
click at [36, 58] on div "SF GIS South [US_STATE] GIS Conference 2025 [DATE] to [DATE] (2 days) [DATE] to…" at bounding box center [240, 38] width 480 height 43
click at [39, 64] on span "Event Information" at bounding box center [25, 64] width 38 height 5
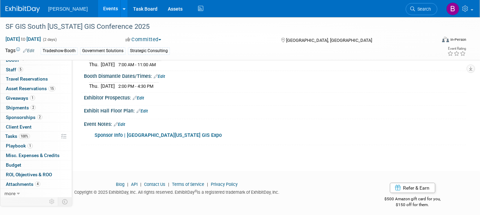
scroll to position [118, 0]
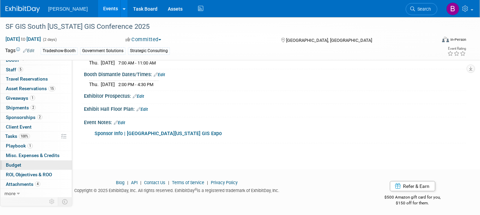
click at [17, 164] on span "Budget" at bounding box center [13, 165] width 15 height 5
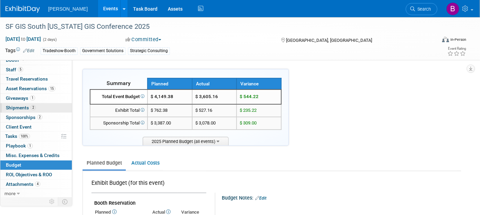
click at [35, 107] on link "2 Shipments 2" at bounding box center [35, 107] width 71 height 9
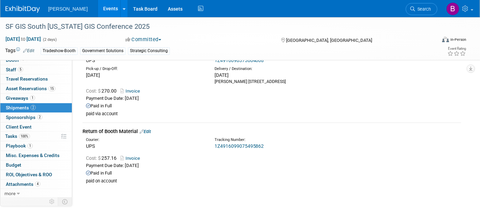
scroll to position [76, 0]
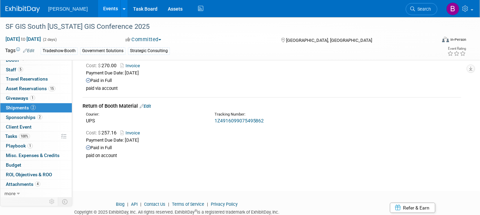
click at [146, 107] on link "Edit" at bounding box center [144, 106] width 11 height 5
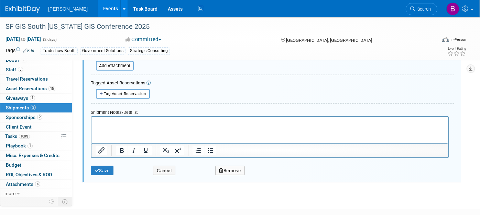
scroll to position [386, 0]
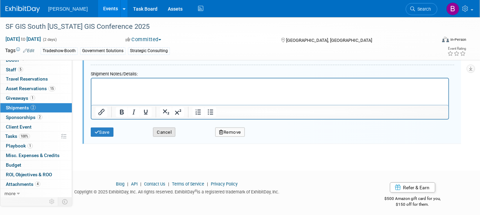
click at [153, 130] on button "Cancel" at bounding box center [164, 133] width 22 height 10
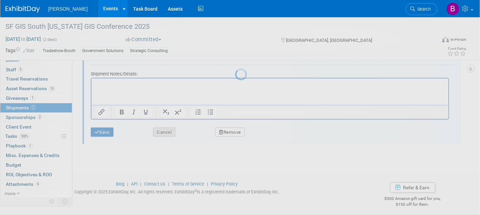
scroll to position [99, 0]
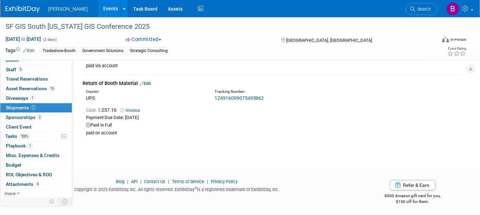
click at [415, 10] on icon at bounding box center [412, 9] width 5 height 5
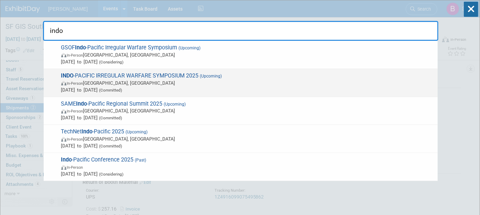
type input "indo"
click at [237, 73] on span "INDO -PACIFIC IRREGULAR WARFARE SYMPOSIUM 2025 (Upcoming) In-Person [GEOGRAPHIC…" at bounding box center [246, 82] width 375 height 21
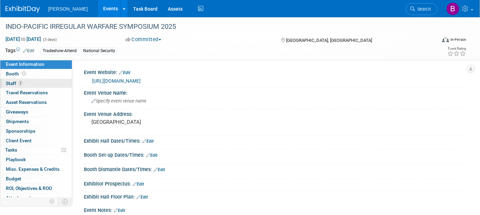
click at [38, 80] on link "2 Staff 2" at bounding box center [35, 83] width 71 height 9
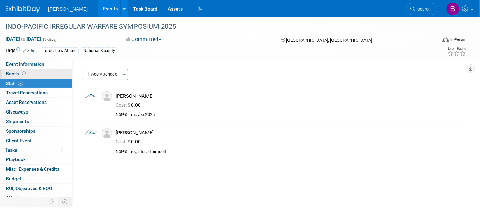
click at [36, 75] on link "Booth" at bounding box center [35, 73] width 71 height 9
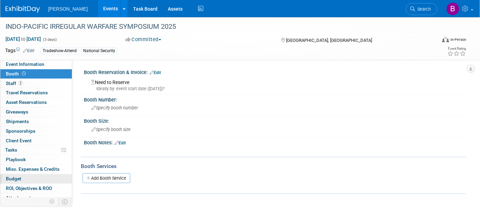
click at [28, 178] on link "Budget" at bounding box center [35, 179] width 71 height 9
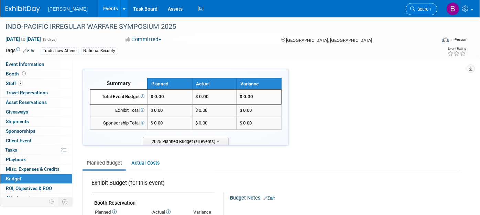
click at [428, 5] on link "Search" at bounding box center [421, 9] width 32 height 12
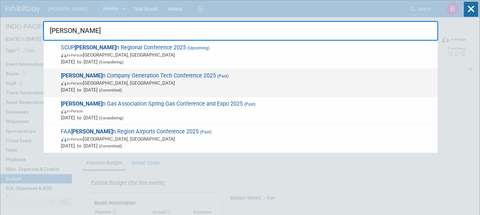
type input "[PERSON_NAME]"
click at [180, 88] on span "[DATE] to [DATE] (Committed)" at bounding box center [247, 90] width 373 height 7
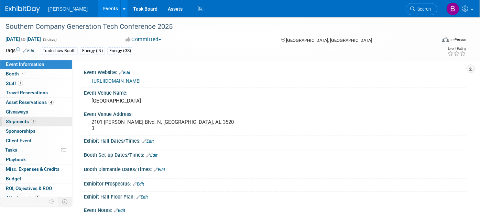
click at [37, 124] on link "1 Shipments 1" at bounding box center [35, 121] width 71 height 9
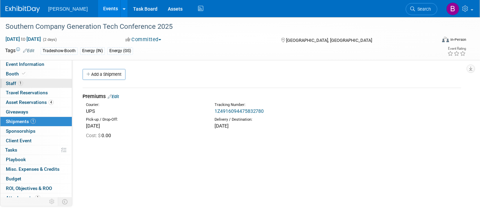
click at [27, 85] on link "1 Staff 1" at bounding box center [35, 83] width 71 height 9
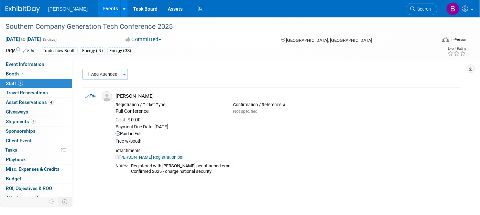
click at [416, 7] on span "Search" at bounding box center [423, 9] width 16 height 5
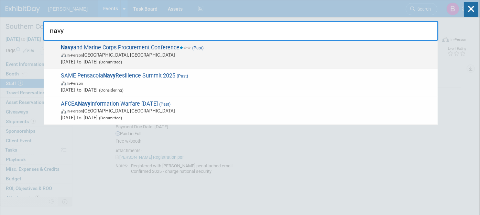
type input "navy"
click at [254, 47] on span "Navy and Marine Corps Procurement Conference (Past) In-Person Norfolk, VA Jul 2…" at bounding box center [246, 54] width 375 height 21
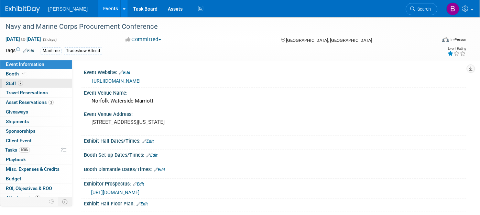
click at [48, 83] on link "2 Staff 2" at bounding box center [35, 83] width 71 height 9
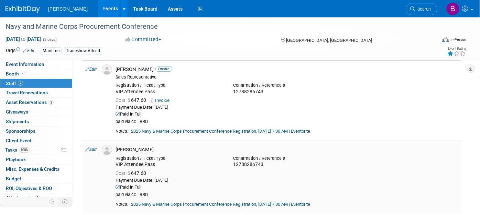
scroll to position [38, 0]
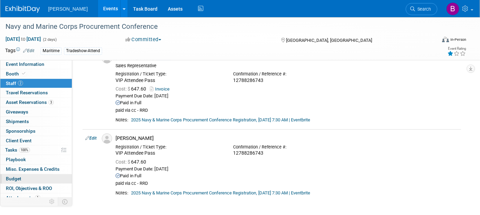
click at [37, 177] on link "Budget" at bounding box center [35, 179] width 71 height 9
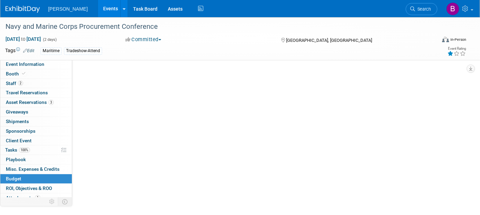
scroll to position [0, 0]
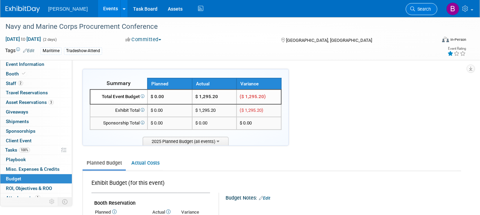
click at [437, 7] on ul "Search" at bounding box center [423, 8] width 37 height 17
click at [436, 7] on link "Search" at bounding box center [421, 9] width 32 height 12
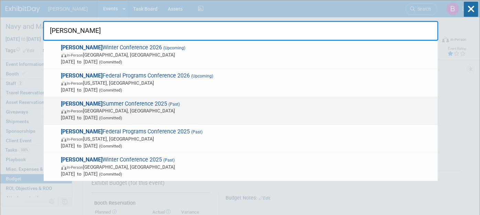
type input "mapps"
click at [210, 110] on span "In-Person Jamestown, NY" at bounding box center [247, 111] width 373 height 7
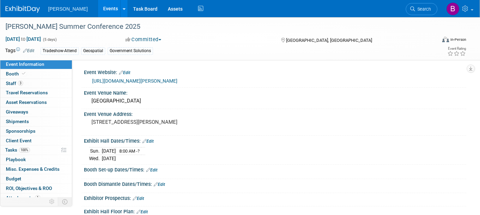
click at [36, 177] on link "Budget" at bounding box center [35, 179] width 71 height 9
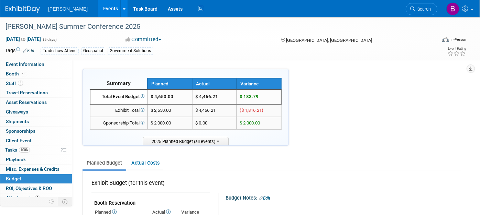
click at [415, 15] on li "Search" at bounding box center [421, 8] width 32 height 17
click at [416, 13] on link "Search" at bounding box center [421, 9] width 32 height 12
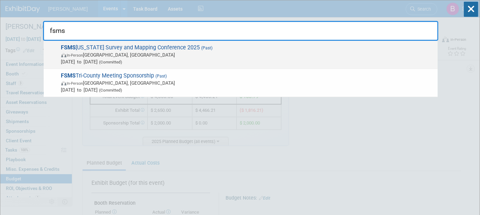
type input "fsms"
click at [179, 51] on span "FSMS Florida Survey and Mapping Conference 2025 (Past) In-Person Naples, FL Jul…" at bounding box center [246, 54] width 375 height 21
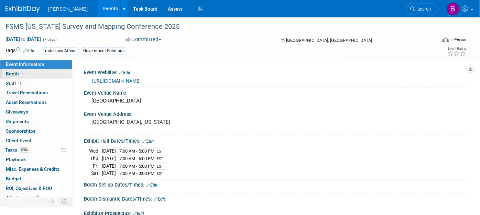
click at [44, 77] on link "Booth" at bounding box center [35, 73] width 71 height 9
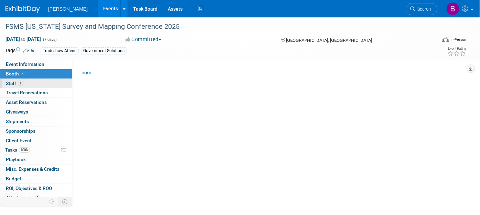
click at [40, 84] on link "1 Staff 1" at bounding box center [35, 83] width 71 height 9
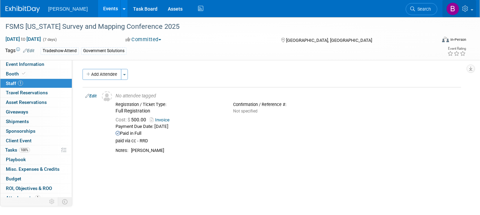
click at [449, 13] on img at bounding box center [452, 8] width 13 height 13
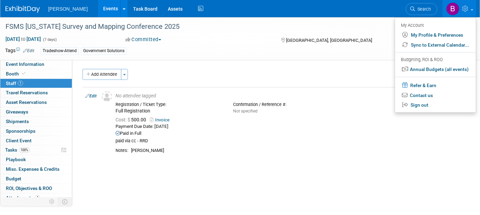
click at [440, 9] on ul "Search" at bounding box center [423, 8] width 37 height 17
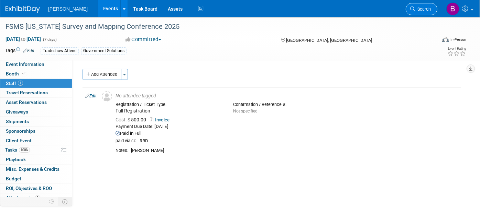
click at [436, 8] on link "Search" at bounding box center [421, 9] width 32 height 12
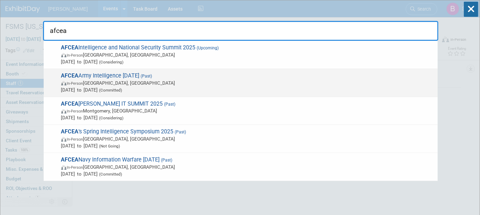
type input "afcea"
click at [180, 91] on span "Jul 22, 2025 to Jul 22, 2025 (Committed)" at bounding box center [247, 90] width 373 height 7
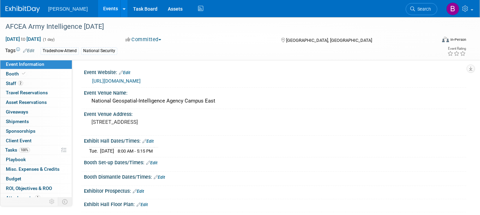
click at [24, 81] on link "2 Staff 2" at bounding box center [35, 83] width 71 height 9
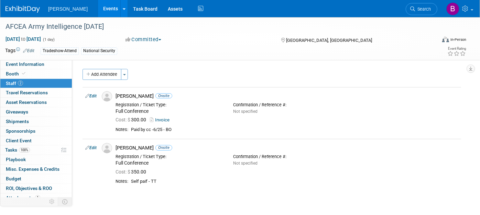
click at [430, 7] on span "Search" at bounding box center [423, 9] width 16 height 5
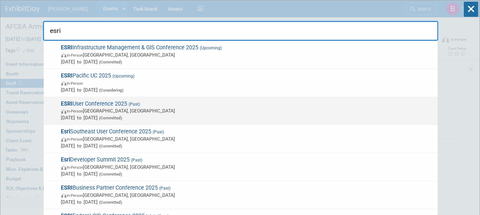
type input "esri"
click at [110, 103] on span "ESRI User Conference 2025 (Past) In-Person San Diego, CA Jul 14, 2025 to Jul 18…" at bounding box center [246, 111] width 375 height 21
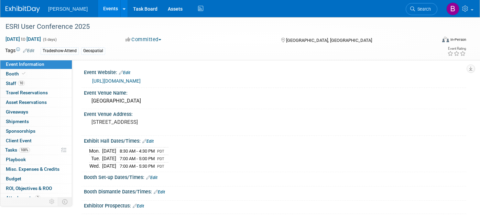
click at [35, 178] on link "Budget" at bounding box center [35, 179] width 71 height 9
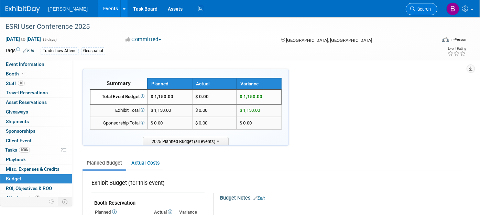
click at [423, 3] on link "Search" at bounding box center [421, 9] width 32 height 12
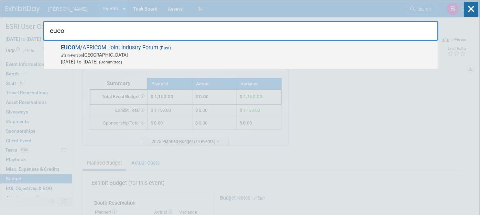
type input "euco"
click at [301, 49] on span "EUCO M/AFRICOM Joint Industry Forum (Past) In-Person Germany Jul 9, 2025 to Jul…" at bounding box center [246, 54] width 375 height 21
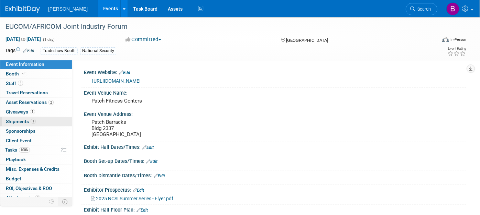
click at [44, 124] on link "1 Shipments 1" at bounding box center [35, 121] width 71 height 9
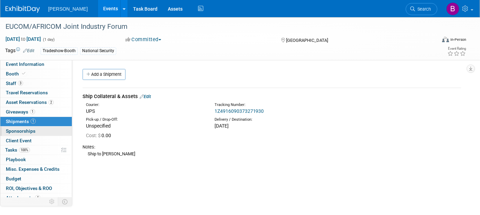
click at [24, 134] on link "0 Sponsorships 0" at bounding box center [35, 131] width 71 height 9
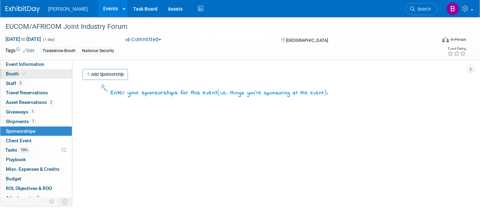
click at [29, 71] on link "Booth" at bounding box center [35, 73] width 71 height 9
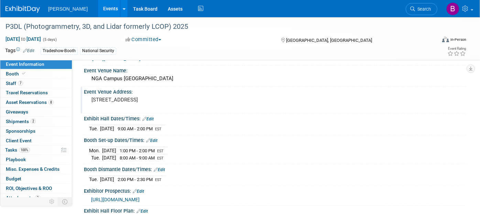
scroll to position [38, 0]
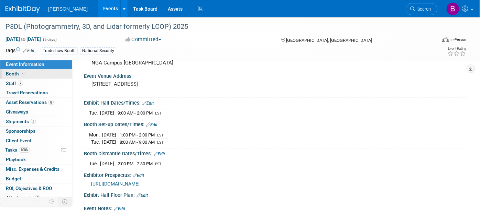
click at [42, 75] on link "Booth" at bounding box center [35, 73] width 71 height 9
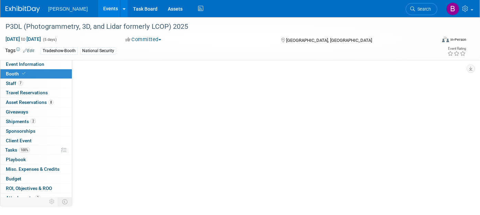
scroll to position [0, 0]
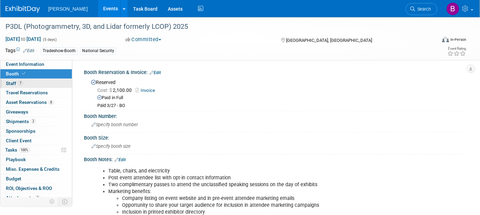
click at [40, 80] on link "7 Staff 7" at bounding box center [35, 83] width 71 height 9
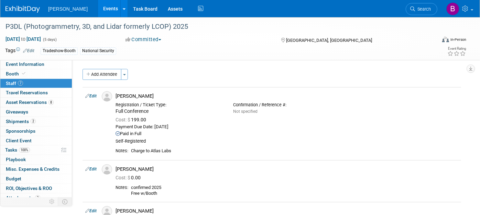
click at [430, 11] on link "Search" at bounding box center [421, 9] width 32 height 12
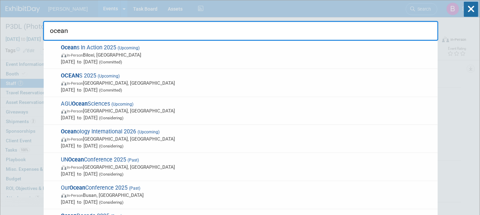
drag, startPoint x: 170, startPoint y: 35, endPoint x: 0, endPoint y: 5, distance: 173.1
click at [0, 5] on html "Woolpert Events Add Event Bulk Upload Events Shareable Event Boards Recently Vi…" at bounding box center [240, 107] width 480 height 215
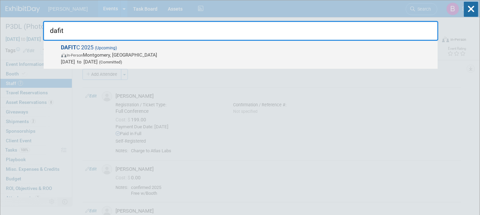
type input "dafit"
click at [172, 59] on span "Aug 25, 2025 to Aug 27, 2025 (Committed)" at bounding box center [247, 61] width 373 height 7
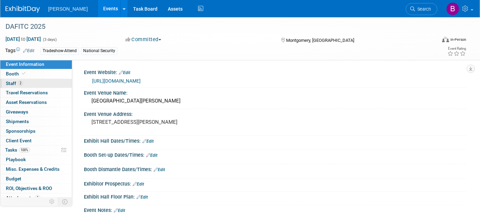
click at [41, 82] on link "2 Staff 2" at bounding box center [35, 83] width 71 height 9
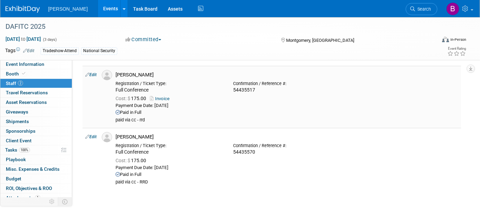
scroll to position [38, 0]
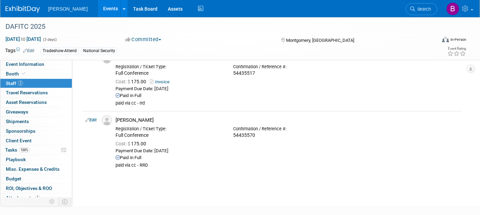
click at [403, 11] on div "[PERSON_NAME] Events Add Event Bulk Upload Events Shareable Event Boards Recent…" at bounding box center [235, 8] width 460 height 17
click at [416, 5] on link "Search" at bounding box center [421, 9] width 32 height 12
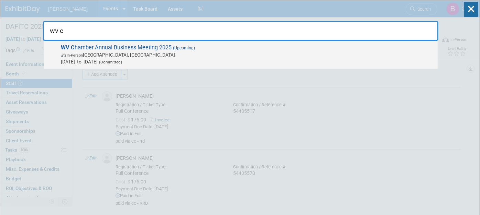
type input "wv c"
click at [247, 46] on span "WV C hamber Annual Business Meeting 2025 (Upcoming) In-Person White Sulphur Spr…" at bounding box center [246, 54] width 375 height 21
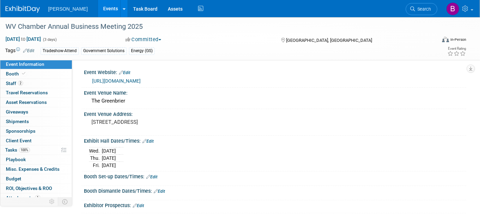
click at [98, 9] on link "Events" at bounding box center [110, 8] width 25 height 17
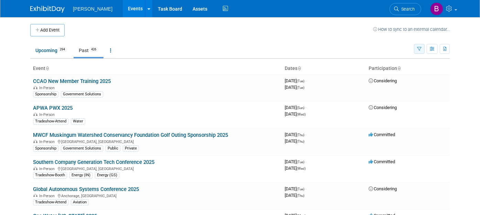
click at [424, 51] on button "button" at bounding box center [419, 49] width 11 height 10
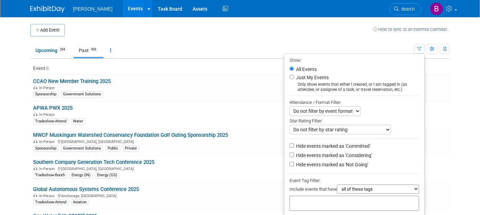
click at [365, 153] on label "Hide events marked as 'Considering'" at bounding box center [332, 155] width 77 height 7
click at [294, 153] on input "Hide events marked as 'Considering'" at bounding box center [291, 155] width 4 height 4
checkbox input "true"
click at [360, 161] on li "Hide events marked as 'Not Going'" at bounding box center [354, 165] width 140 height 9
click at [358, 166] on label "Hide events marked as 'Not Going'" at bounding box center [331, 164] width 74 height 7
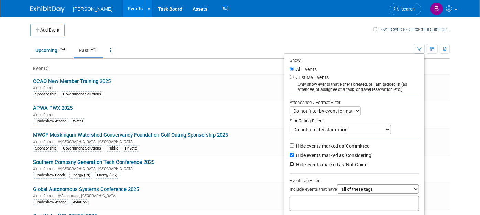
click at [294, 166] on input "Hide events marked as 'Not Going'" at bounding box center [291, 164] width 4 height 4
checkbox input "true"
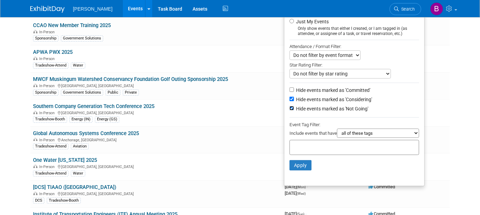
scroll to position [114, 0]
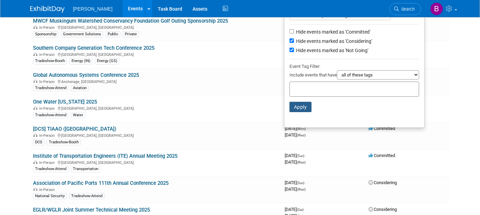
click at [304, 108] on button "Apply" at bounding box center [300, 107] width 22 height 10
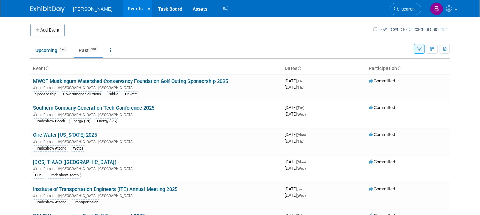
click at [422, 54] on div "Show: All Events Just My Events Only show events that either I created, or I am…" at bounding box center [432, 47] width 36 height 22
click at [421, 49] on icon "button" at bounding box center [419, 49] width 4 height 4
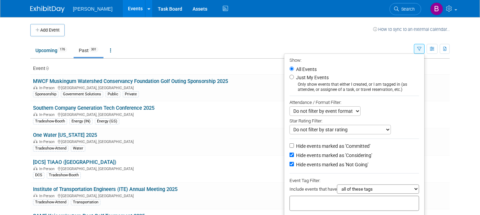
click at [330, 202] on input "text" at bounding box center [319, 202] width 55 height 7
type input "member"
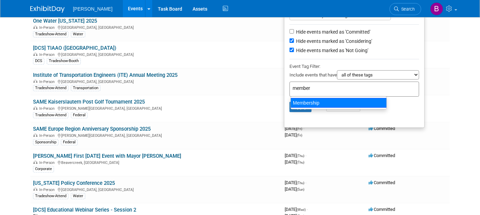
click at [327, 102] on div "Membership" at bounding box center [338, 103] width 96 height 10
type input "Membership"
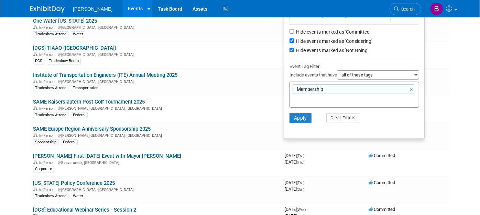
click at [354, 69] on div "Event Tag Filter:" at bounding box center [354, 67] width 130 height 8
click at [357, 74] on select "all of these tags any one of these tags only and exactly these specific tags" at bounding box center [378, 74] width 82 height 9
click at [310, 74] on div "Include events that have all of these tags any one of these tags only and exact…" at bounding box center [354, 75] width 130 height 11
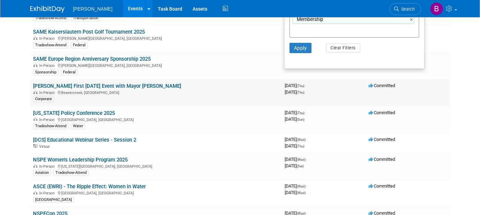
scroll to position [191, 0]
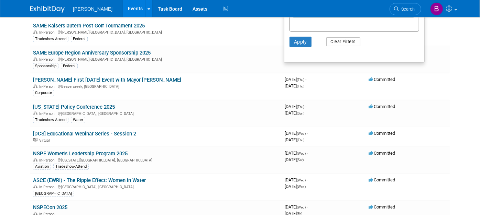
click at [348, 41] on button "Clear Filters" at bounding box center [343, 41] width 34 height 9
